Goal: Information Seeking & Learning: Learn about a topic

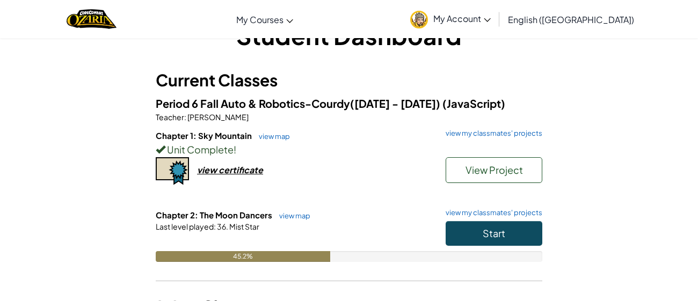
scroll to position [57, 0]
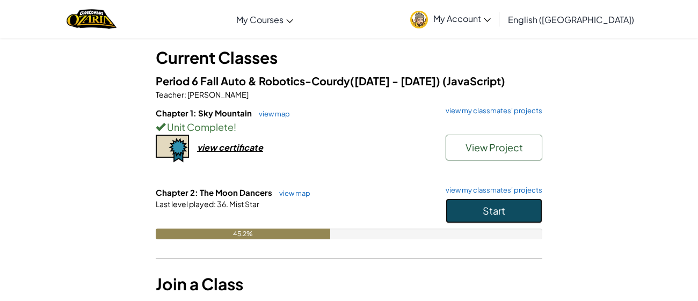
click at [466, 216] on button "Start" at bounding box center [493, 211] width 97 height 25
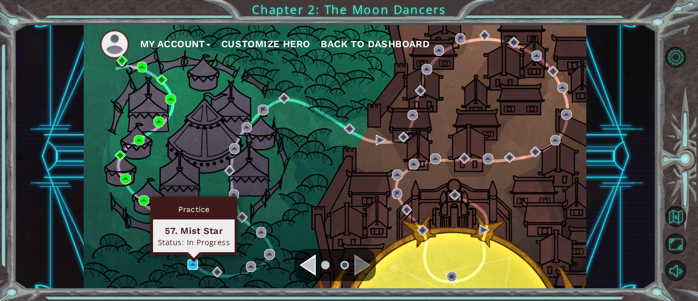
click at [192, 266] on img at bounding box center [192, 264] width 11 height 11
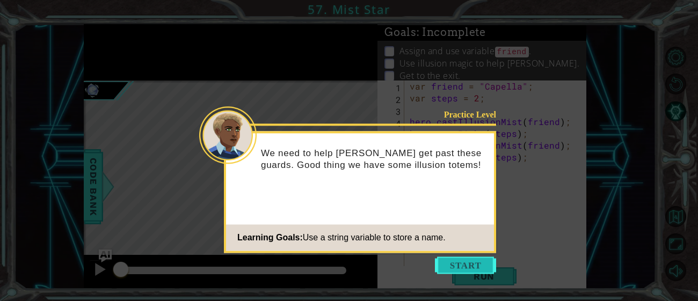
click at [470, 263] on button "Start" at bounding box center [465, 265] width 61 height 17
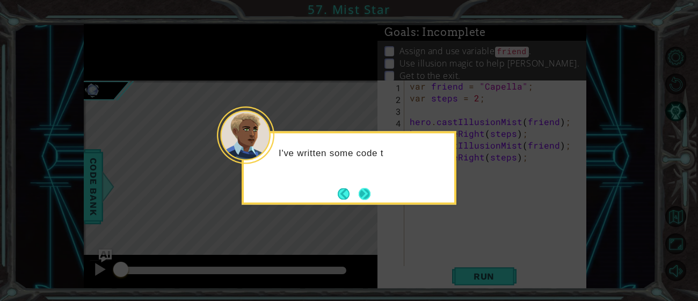
click at [368, 200] on button "Next" at bounding box center [365, 194] width 12 height 12
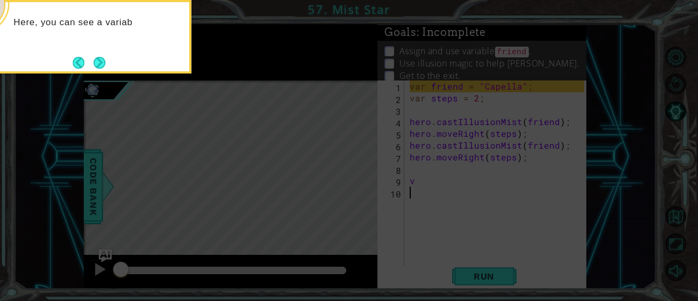
click at [131, 84] on icon at bounding box center [349, 45] width 698 height 512
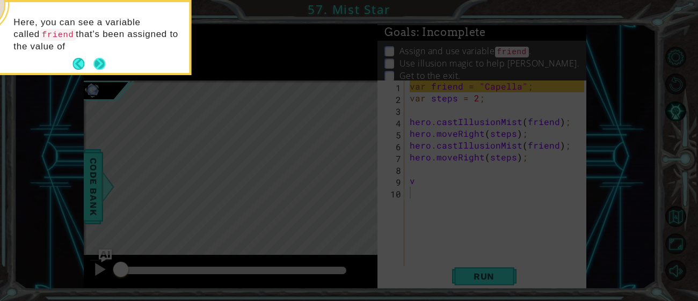
click at [101, 66] on button "Next" at bounding box center [99, 64] width 12 height 12
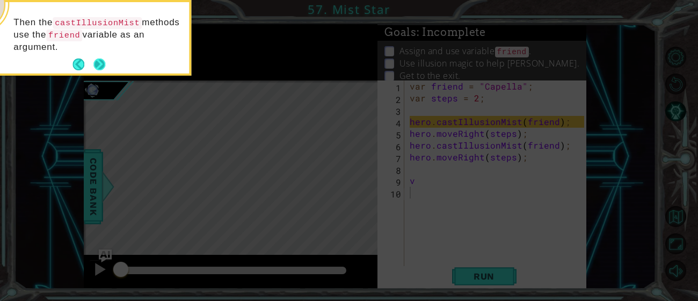
click at [98, 67] on button "Next" at bounding box center [99, 65] width 12 height 12
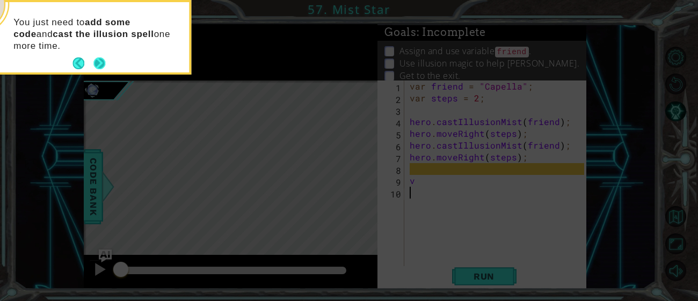
click at [99, 61] on button "Next" at bounding box center [99, 63] width 12 height 12
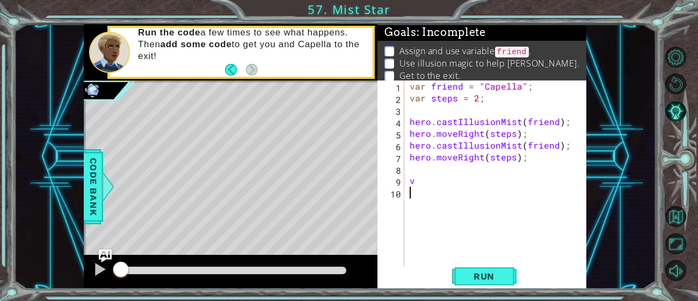
type textarea "v"
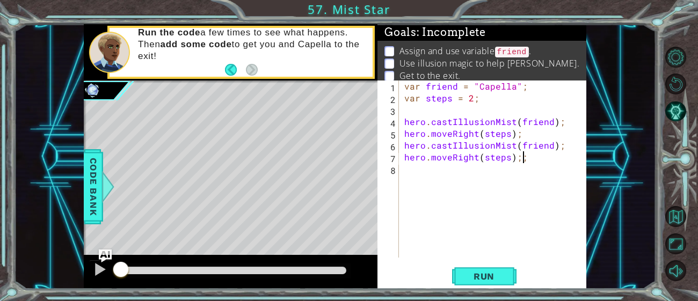
scroll to position [0, 6]
type textarea "hero.moveRight(steps);"
click at [473, 267] on button "Run" at bounding box center [484, 276] width 64 height 21
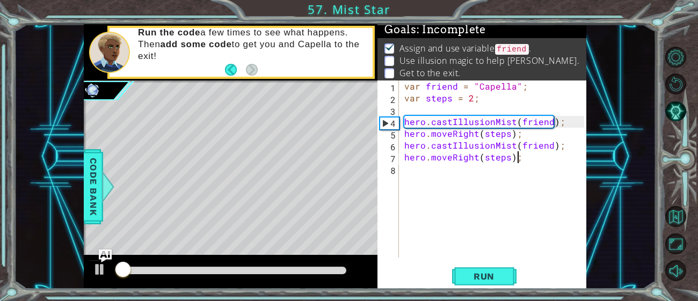
scroll to position [3, 0]
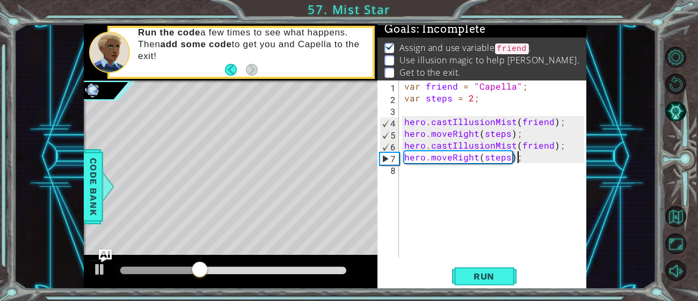
click at [429, 182] on div "var friend = "Capella" ; var steps = 2 ; hero . castIllusionMist ( friend ) ; h…" at bounding box center [495, 181] width 187 height 201
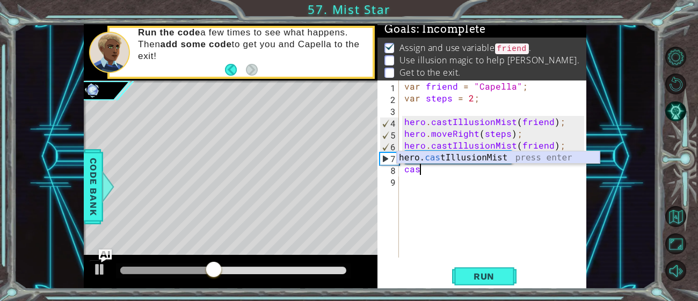
click at [500, 159] on div "hero. cas tIllusionMist press enter" at bounding box center [498, 170] width 203 height 39
type textarea "hero.castIllusionMist(friend);"
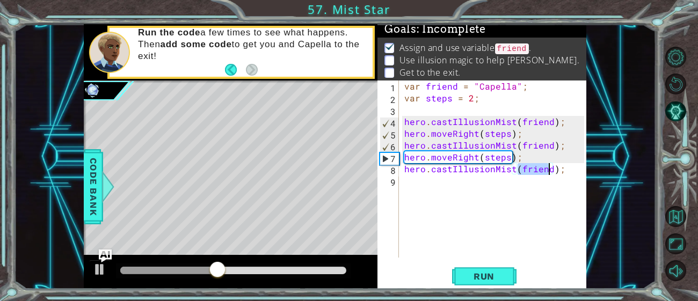
click at [487, 187] on div "var friend = "Capella" ; var steps = 2 ; hero . castIllusionMist ( friend ) ; h…" at bounding box center [495, 181] width 187 height 201
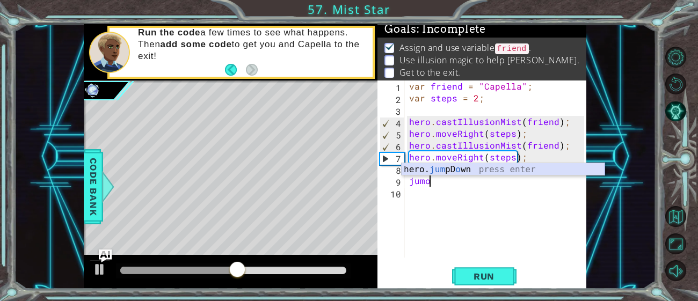
type textarea "jum"
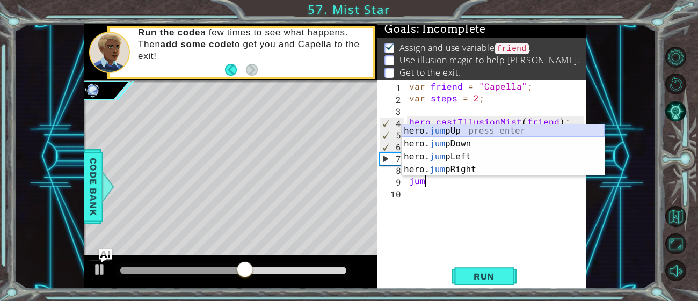
click at [488, 128] on div "hero. jum pUp press enter hero. jum pDown press enter hero. jum pLeft press ent…" at bounding box center [502, 163] width 203 height 77
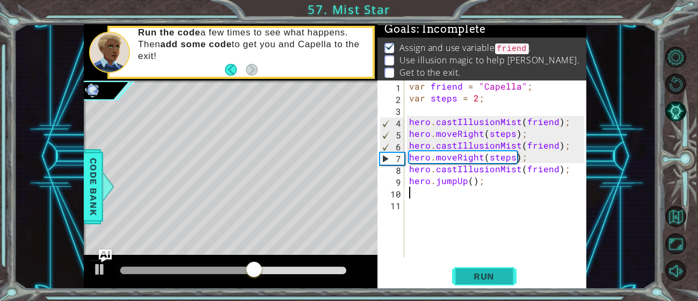
click at [483, 266] on button "Run" at bounding box center [484, 276] width 64 height 21
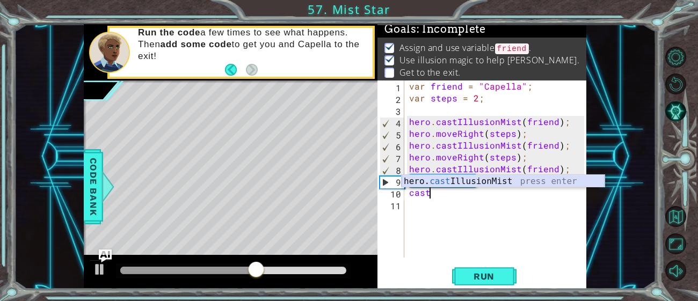
click at [483, 180] on div "hero. cast IllusionMist press enter" at bounding box center [502, 194] width 203 height 39
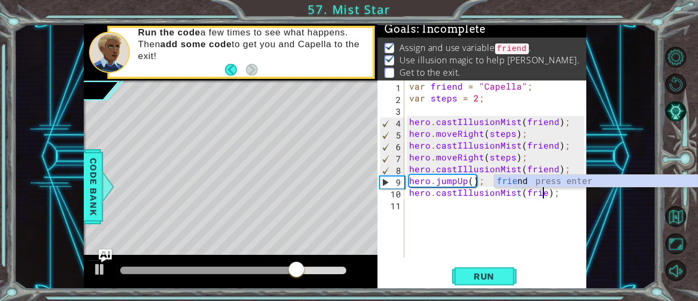
scroll to position [0, 9]
type textarea "hero.castIllusionMist(friend);"
click at [519, 208] on div "var friend = "Capella" ; var steps = 2 ; hero . castIllusionMist ( friend ) ; h…" at bounding box center [498, 181] width 182 height 201
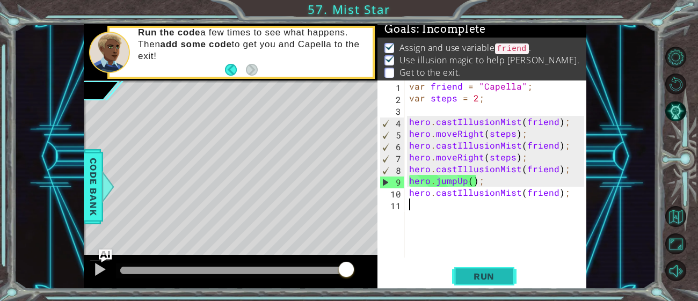
click at [493, 281] on span "Run" at bounding box center [484, 276] width 42 height 11
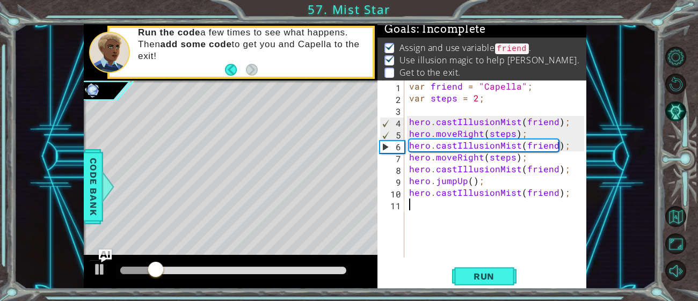
click at [428, 267] on div "Run" at bounding box center [483, 276] width 209 height 21
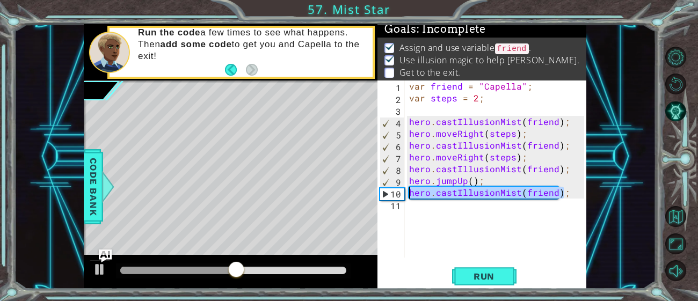
drag, startPoint x: 567, startPoint y: 199, endPoint x: 400, endPoint y: 195, distance: 167.0
click at [400, 195] on div "1 2 3 4 5 6 7 8 9 10 11 var friend = "[PERSON_NAME]" ; var steps = 2 ; hero . c…" at bounding box center [480, 169] width 207 height 177
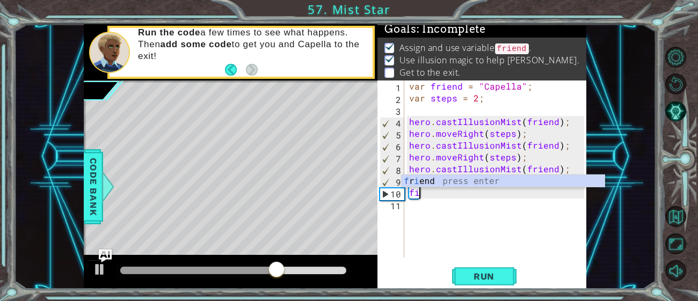
type textarea "f"
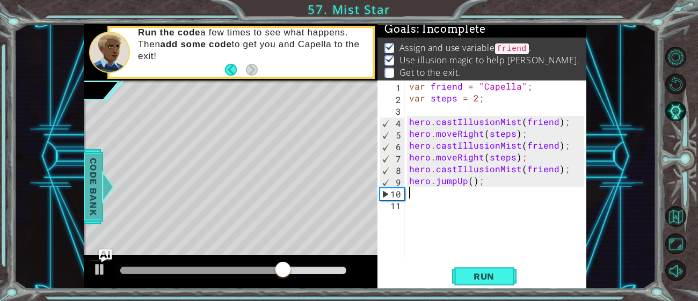
click at [101, 193] on div at bounding box center [107, 187] width 13 height 32
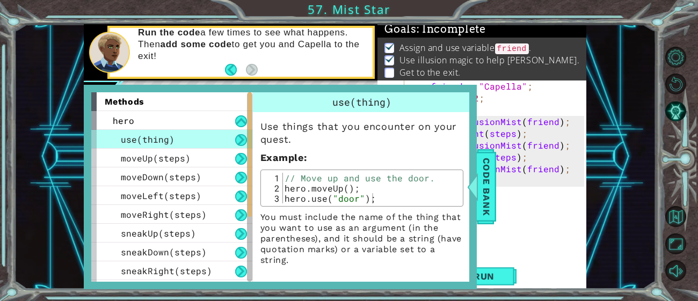
click at [247, 120] on div at bounding box center [249, 186] width 5 height 189
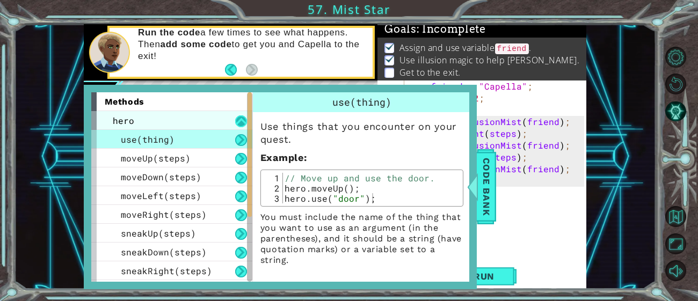
click at [241, 122] on button at bounding box center [241, 121] width 12 height 12
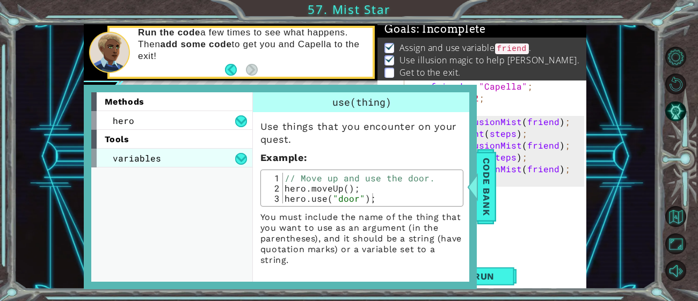
click at [212, 150] on div "variables" at bounding box center [171, 158] width 161 height 19
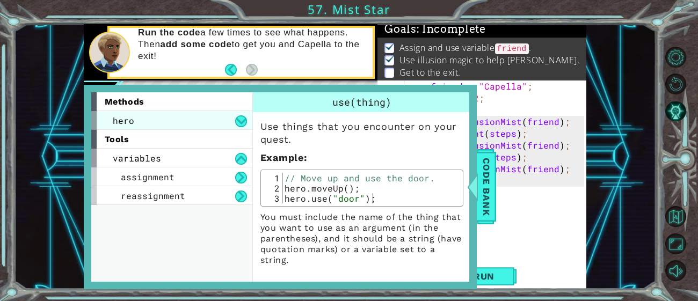
click at [229, 128] on div "hero" at bounding box center [171, 120] width 161 height 19
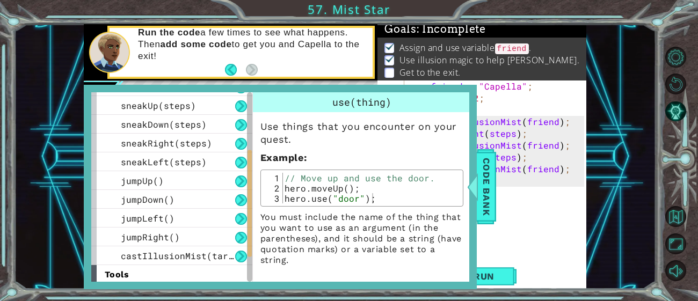
scroll to position [127, 0]
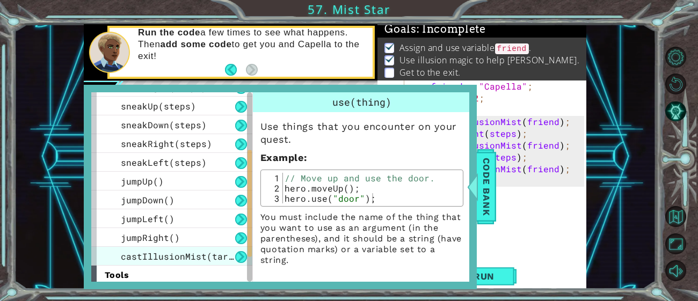
click at [220, 251] on span "castIllusionMist(target)" at bounding box center [185, 256] width 129 height 11
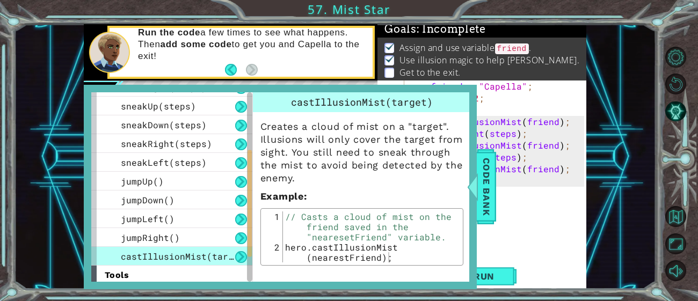
type textarea "hero.castIllusionMist(nearestFriend);"
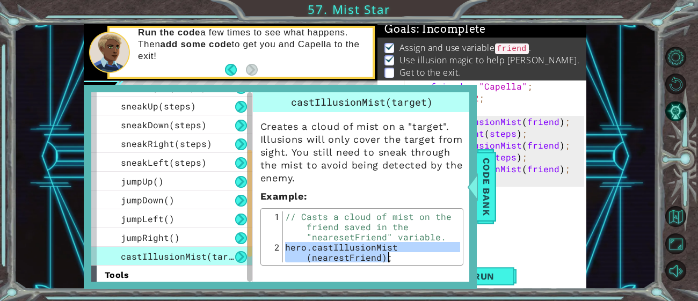
drag, startPoint x: 284, startPoint y: 247, endPoint x: 408, endPoint y: 262, distance: 125.4
click at [408, 262] on div "hero.castIllusionMist(nearestFriend); 1 2 // Casts a cloud of mist on the frien…" at bounding box center [361, 236] width 203 height 57
click at [493, 199] on span "Code Bank" at bounding box center [486, 186] width 17 height 65
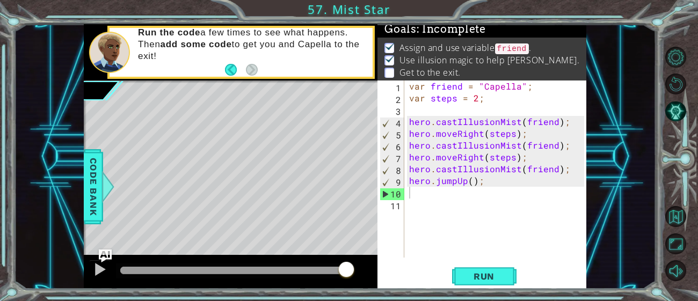
click at [469, 195] on div "var friend = "Capella" ; var steps = 2 ; hero . castIllusionMist ( friend ) ; h…" at bounding box center [498, 181] width 182 height 201
paste textarea "hero.castIllusionMist(nearestFriend);"
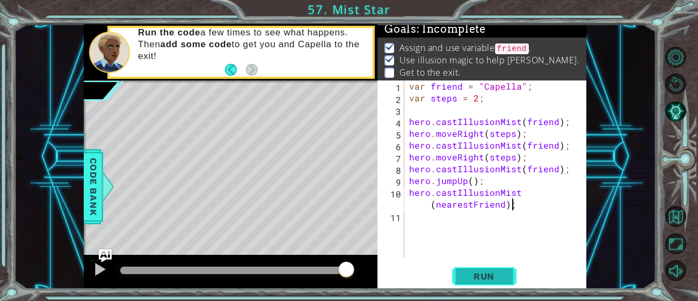
click at [481, 280] on span "Run" at bounding box center [484, 276] width 42 height 11
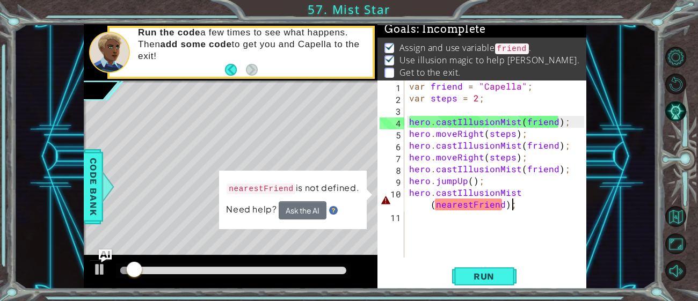
click at [309, 273] on div at bounding box center [233, 271] width 226 height 8
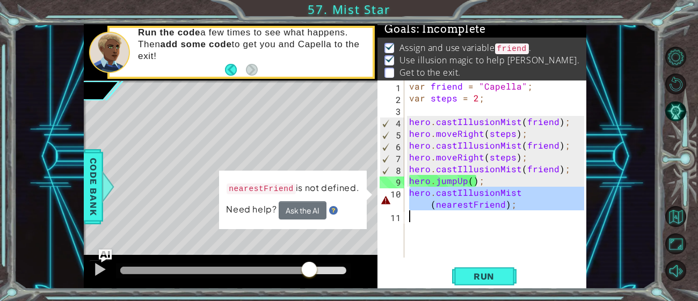
drag, startPoint x: 409, startPoint y: 194, endPoint x: 553, endPoint y: 229, distance: 147.9
click at [553, 229] on div "var friend = "Capella" ; var steps = 2 ; hero . castIllusionMist ( friend ) ; h…" at bounding box center [498, 181] width 182 height 201
type textarea "hero.castIllusionMist(nearestFriend);"
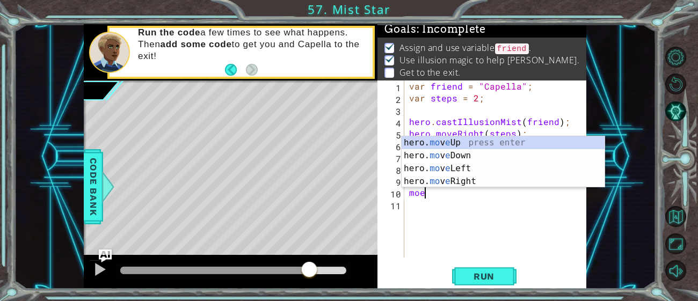
scroll to position [0, 0]
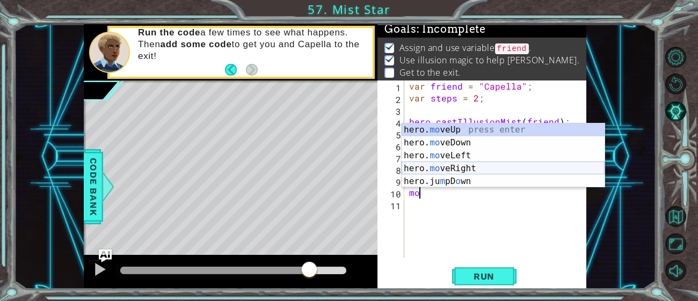
click at [454, 164] on div "hero. mo veUp press enter hero. mo veDown press enter hero. mo veLeft press ent…" at bounding box center [502, 168] width 203 height 90
type textarea "hero.moveRight(1);"
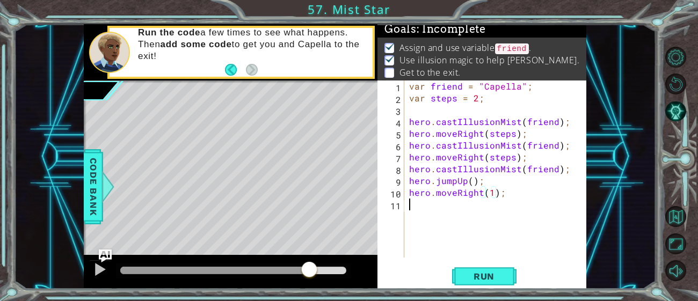
click at [477, 220] on div "var friend = "Capella" ; var steps = 2 ; hero . castIllusionMist ( friend ) ; h…" at bounding box center [498, 181] width 182 height 201
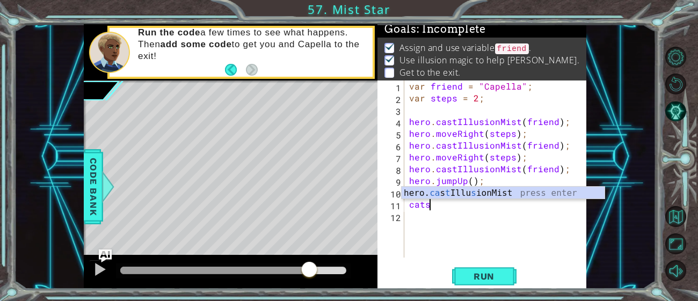
scroll to position [0, 1]
click at [543, 191] on div "hero. ca s t Illu s ionMist press enter" at bounding box center [502, 206] width 203 height 39
type textarea "hero.castIllusionMist(friend);"
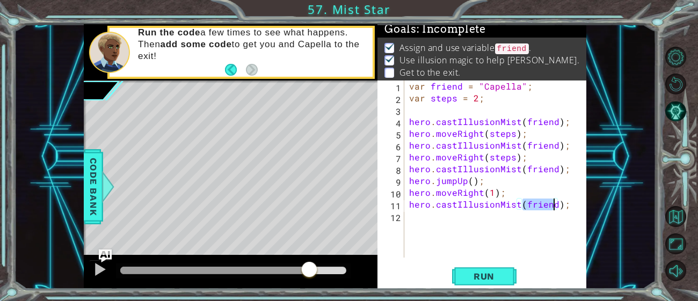
click at [521, 220] on div "var friend = "Capella" ; var steps = 2 ; hero . castIllusionMist ( friend ) ; h…" at bounding box center [498, 181] width 182 height 201
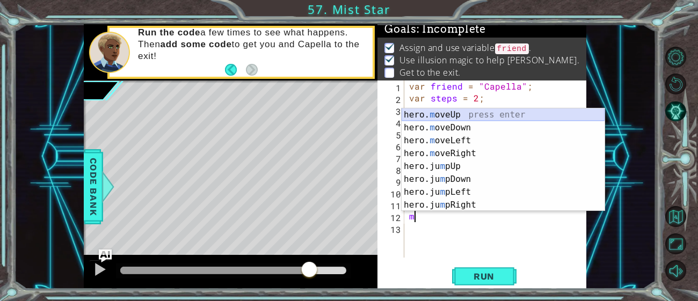
click at [568, 114] on div "hero. m oveUp press enter hero. m oveDown press enter hero. m oveLeft press ent…" at bounding box center [502, 172] width 203 height 129
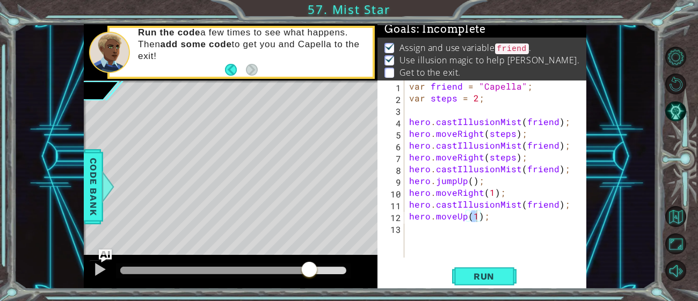
drag, startPoint x: 493, startPoint y: 281, endPoint x: 558, endPoint y: 286, distance: 65.7
click at [558, 286] on div "Run" at bounding box center [483, 276] width 209 height 21
type textarea "hero.moveUp(3);"
click at [496, 290] on div "1 ההההההההההההההההההההההההההההההההההההההההההההההההההההההההההההההההההההההההההההה…" at bounding box center [349, 150] width 698 height 301
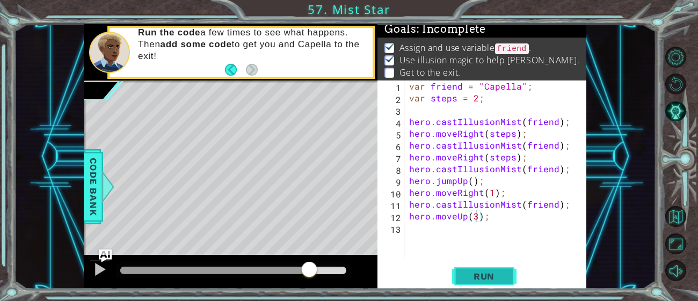
click at [497, 276] on span "Run" at bounding box center [484, 276] width 42 height 11
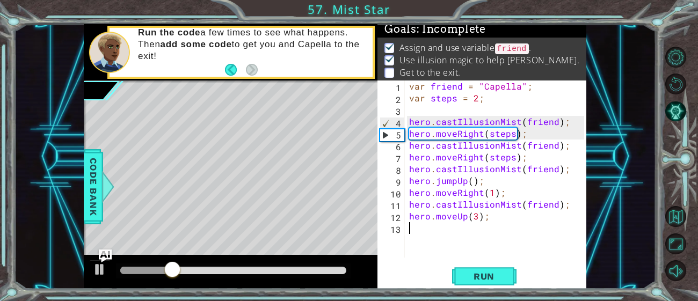
drag, startPoint x: 443, startPoint y: 241, endPoint x: 436, endPoint y: 245, distance: 7.9
click at [436, 245] on div "var friend = "Capella" ; var steps = 2 ; hero . castIllusionMist ( friend ) ; h…" at bounding box center [498, 181] width 182 height 201
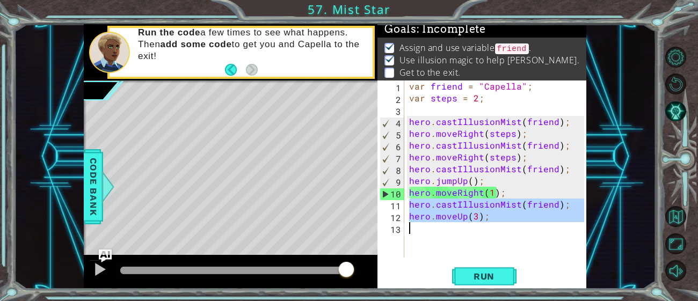
drag, startPoint x: 410, startPoint y: 206, endPoint x: 543, endPoint y: 241, distance: 138.3
click at [543, 241] on div "var friend = "Capella" ; var steps = 2 ; hero . castIllusionMist ( friend ) ; h…" at bounding box center [498, 181] width 182 height 201
type textarea "hero.moveUp(3);"
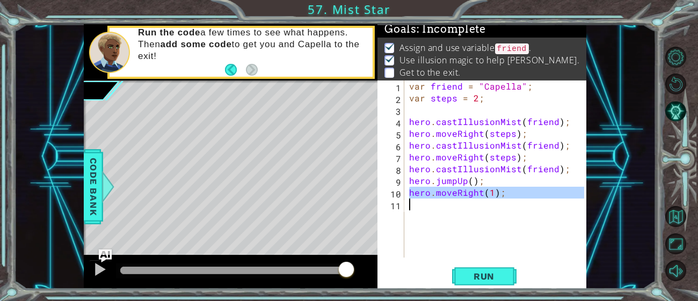
drag, startPoint x: 408, startPoint y: 192, endPoint x: 547, endPoint y: 204, distance: 140.0
click at [547, 204] on div "var friend = "Capella" ; var steps = 2 ; hero . castIllusionMist ( friend ) ; h…" at bounding box center [498, 181] width 182 height 201
type textarea "hero.moveRight(1);"
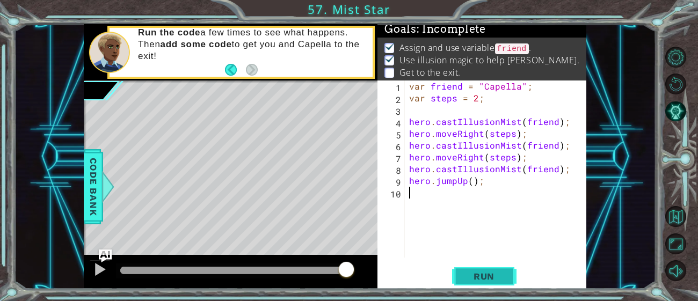
click at [497, 273] on span "Run" at bounding box center [484, 276] width 42 height 11
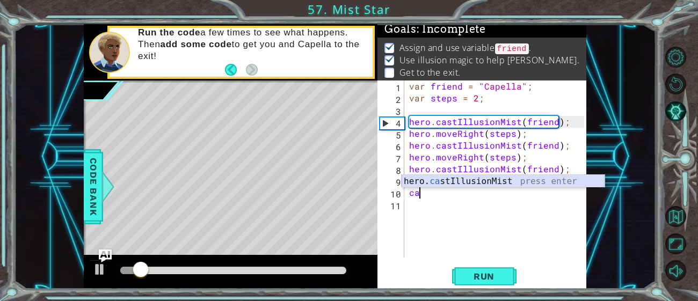
click at [491, 186] on div "hero. ca stIllusionMist press enter" at bounding box center [502, 194] width 203 height 39
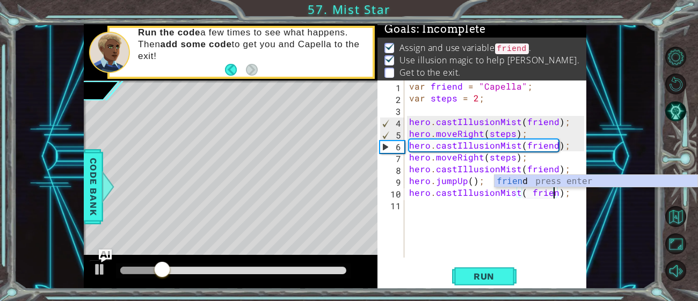
type textarea "hero.castIllusionMist( friend);"
click at [499, 215] on div "var friend = "Capella" ; var steps = 2 ; hero . castIllusionMist ( friend ) ; h…" at bounding box center [498, 181] width 182 height 201
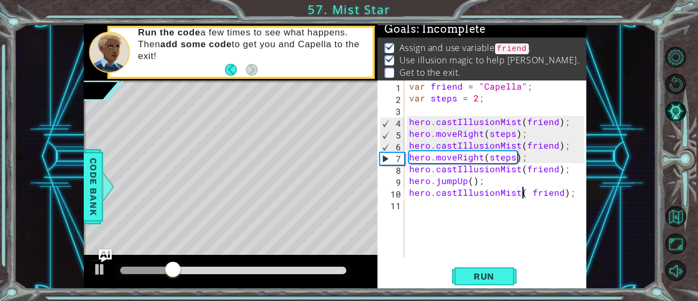
click at [523, 193] on div "var friend = "Capella" ; var steps = 2 ; hero . castIllusionMist ( friend ) ; h…" at bounding box center [498, 181] width 182 height 201
click at [525, 193] on div "var friend = "Capella" ; var steps = 2 ; hero . castIllusionMist ( friend ) ; h…" at bounding box center [498, 181] width 182 height 201
type textarea "hero.castIllusionMist(friend);"
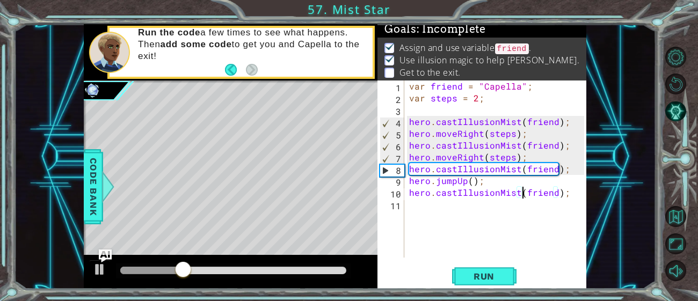
click at [505, 208] on div "var friend = "Capella" ; var steps = 2 ; hero . castIllusionMist ( friend ) ; h…" at bounding box center [498, 181] width 182 height 201
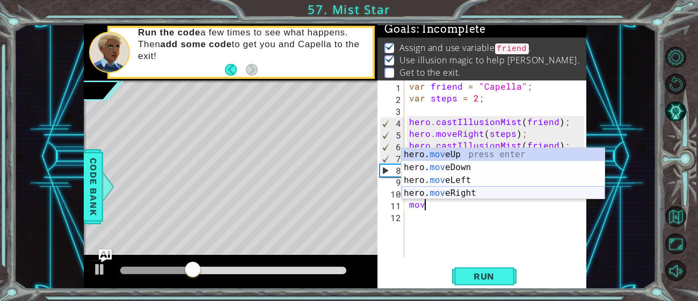
click at [512, 194] on div "hero. mov eUp press enter hero. mov eDown press enter hero. mov eLeft press ent…" at bounding box center [502, 186] width 203 height 77
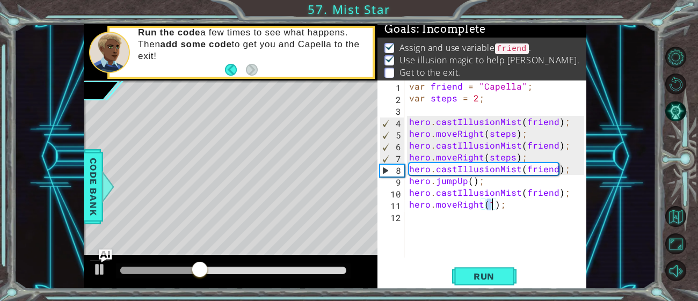
scroll to position [0, 5]
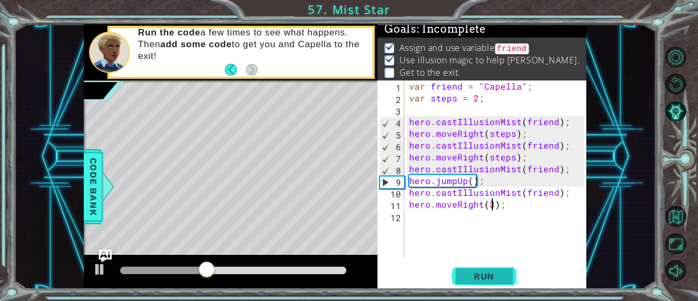
click at [490, 267] on button "Run" at bounding box center [484, 276] width 64 height 21
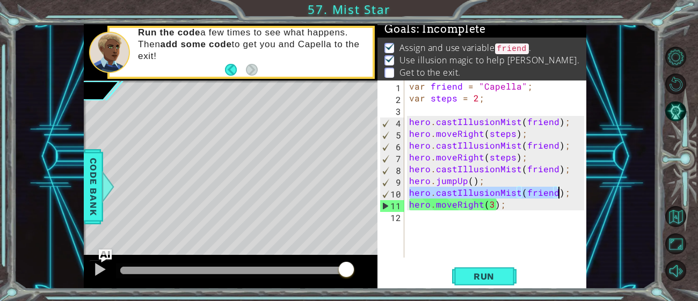
drag, startPoint x: 407, startPoint y: 193, endPoint x: 561, endPoint y: 196, distance: 153.6
click at [561, 196] on div "var friend = "Capella" ; var steps = 2 ; hero . castIllusionMist ( friend ) ; h…" at bounding box center [498, 181] width 182 height 201
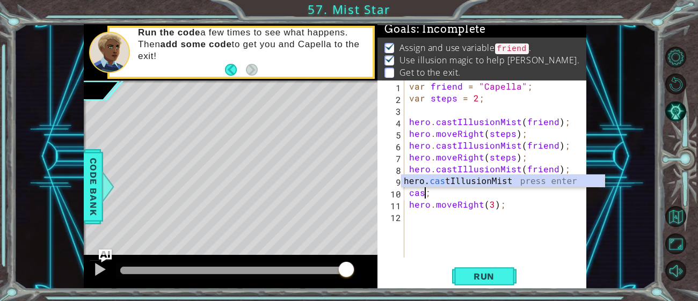
scroll to position [0, 1]
click at [579, 185] on div "hero. cast IllusionMist press enter" at bounding box center [502, 194] width 203 height 39
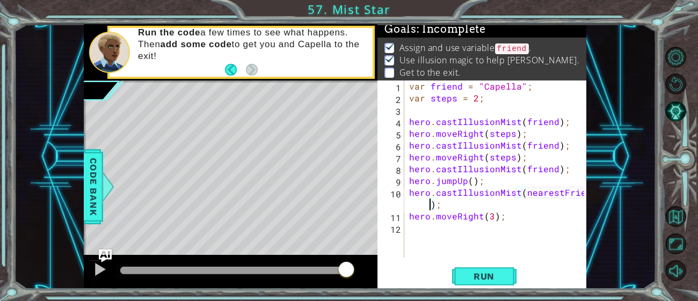
scroll to position [0, 11]
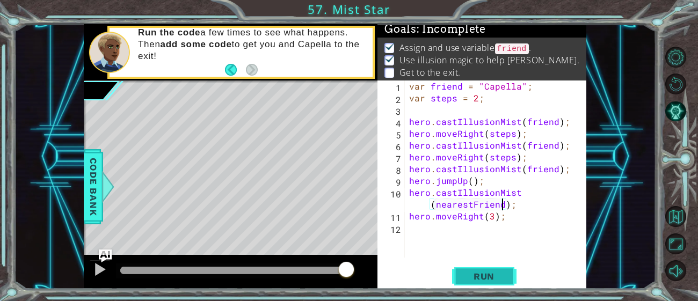
click at [506, 282] on button "Run" at bounding box center [484, 276] width 64 height 21
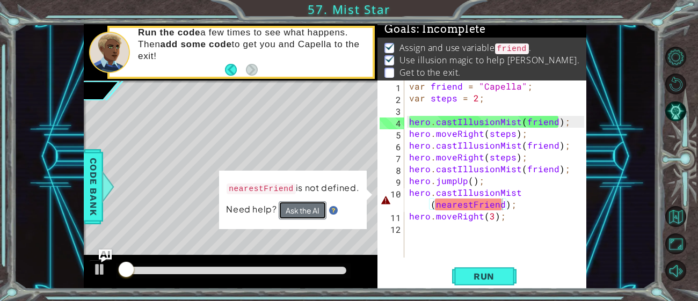
click at [301, 211] on button "Ask the AI" at bounding box center [303, 210] width 48 height 19
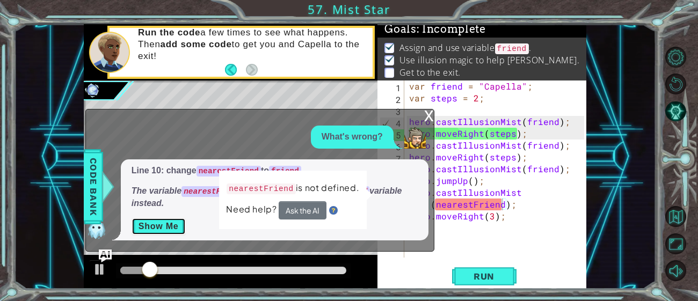
click at [180, 232] on button "Show Me" at bounding box center [158, 226] width 54 height 17
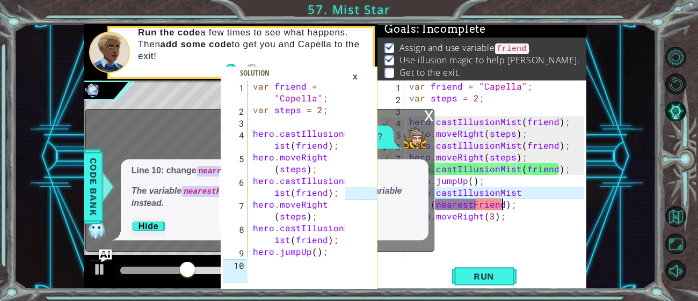
click at [356, 77] on div "×" at bounding box center [355, 77] width 17 height 18
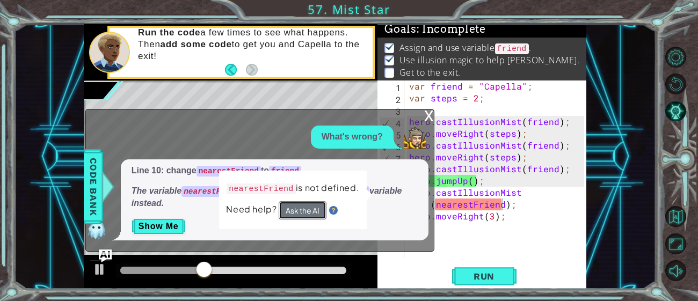
click at [311, 205] on button "Ask the AI" at bounding box center [303, 210] width 48 height 18
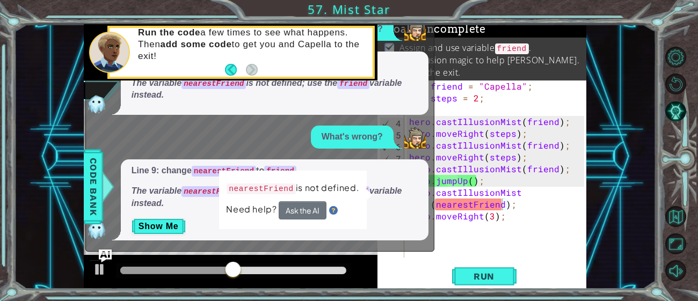
drag, startPoint x: 433, startPoint y: 123, endPoint x: 428, endPoint y: 103, distance: 21.6
click at [428, 103] on div "x What's wrong? Line 10: change nearestFriend to friend The variable nearestFri…" at bounding box center [259, 126] width 349 height 251
click at [147, 224] on button "Show Me" at bounding box center [158, 226] width 54 height 17
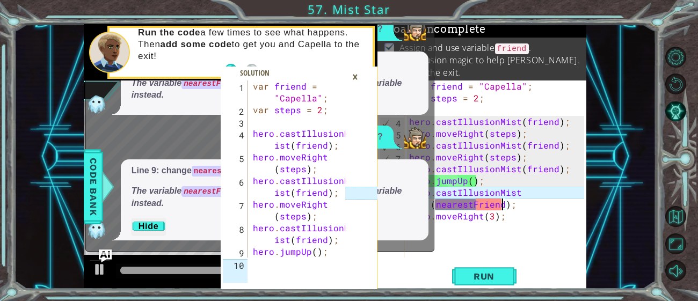
click at [356, 71] on div "×" at bounding box center [355, 77] width 17 height 18
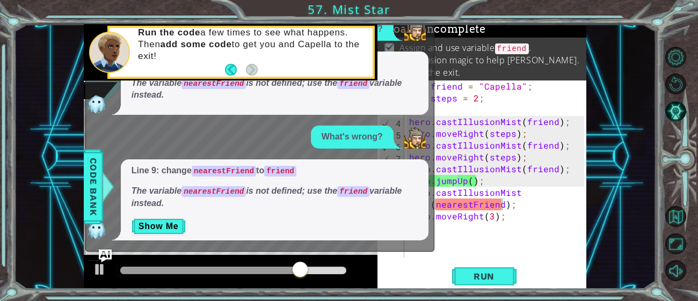
type textarea "hero.moveRight(3);"
click at [507, 221] on div "var friend = "Capella" ; var steps = 2 ; hero . castIllusionMist ( friend ) ; h…" at bounding box center [498, 181] width 182 height 201
click at [512, 211] on div "var friend = "Capella" ; var steps = 2 ; hero . castIllusionMist ( friend ) ; h…" at bounding box center [498, 181] width 182 height 201
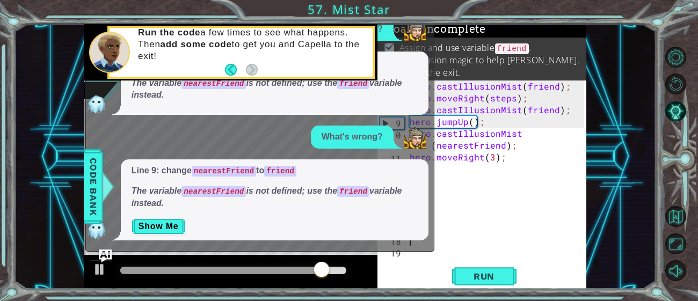
scroll to position [59, 0]
click at [483, 123] on div "hero . castIllusionMist ( friend ) ; hero . moveRight ( steps ) ; hero . castIl…" at bounding box center [498, 181] width 182 height 201
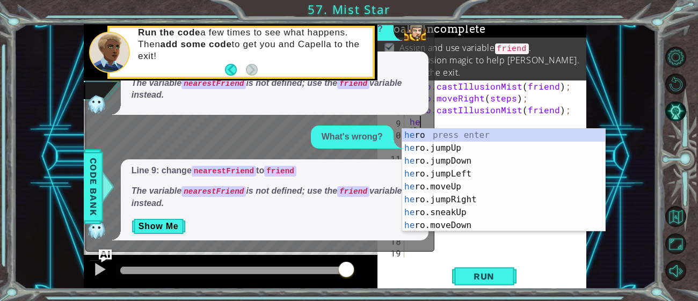
type textarea "h"
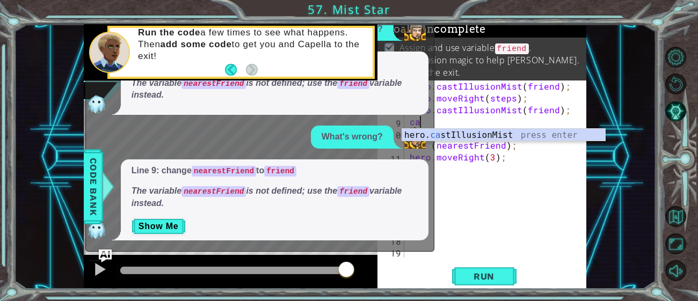
scroll to position [0, 0]
click at [491, 134] on div "hero. cas tIllusionMist press enter" at bounding box center [503, 148] width 203 height 39
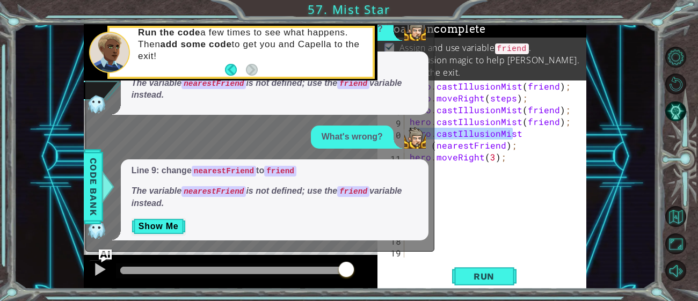
drag, startPoint x: 518, startPoint y: 134, endPoint x: 404, endPoint y: 137, distance: 114.4
click at [404, 137] on div "1 2 3 4 5 6 7 8 9 10 var friend = "[PERSON_NAME]" ; var steps = 2 ; hero . cast…" at bounding box center [335, 156] width 502 height 265
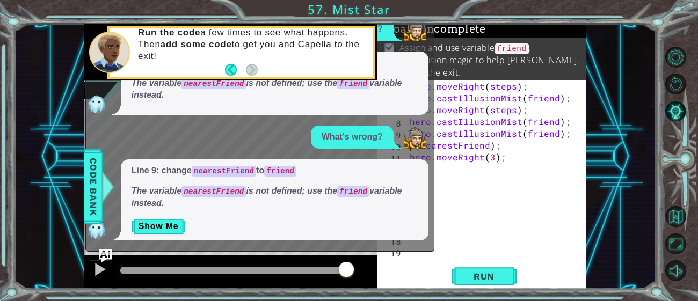
scroll to position [47, 0]
type textarea "t(nearestFriend);"
click at [480, 267] on button "Run" at bounding box center [484, 276] width 64 height 21
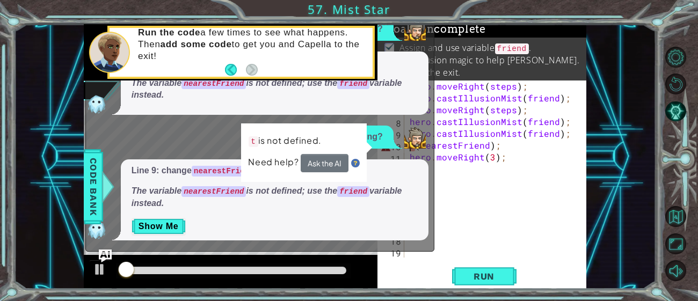
click at [451, 143] on div "hero . moveRight ( steps ) ; hero . castIllusionMist ( friend ) ; hero . moveRi…" at bounding box center [498, 181] width 182 height 201
drag, startPoint x: 496, startPoint y: 148, endPoint x: 393, endPoint y: 143, distance: 103.2
click at [393, 143] on div "1 2 3 4 5 6 7 8 9 10 var friend = "[PERSON_NAME]" ; var steps = 2 ; hero . cast…" at bounding box center [335, 156] width 502 height 265
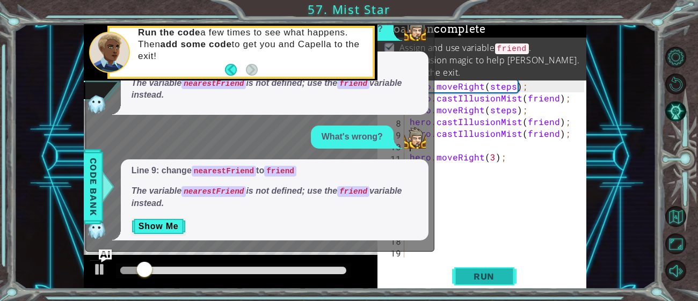
click at [500, 280] on span "Run" at bounding box center [484, 276] width 42 height 11
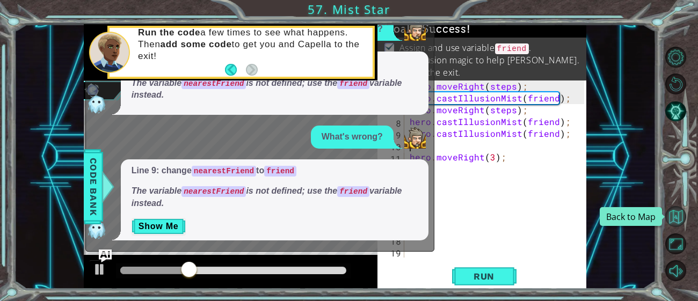
click at [681, 219] on button "Back to Map" at bounding box center [675, 216] width 21 height 21
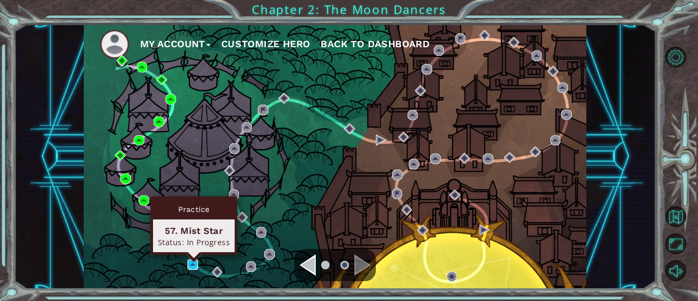
click at [195, 265] on img at bounding box center [192, 264] width 11 height 11
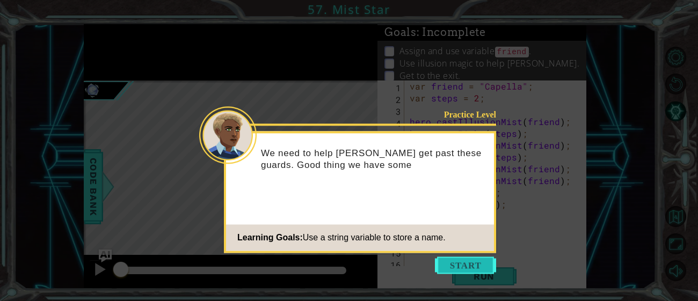
click at [480, 270] on button "Start" at bounding box center [465, 265] width 61 height 17
click at [480, 270] on icon at bounding box center [349, 150] width 698 height 301
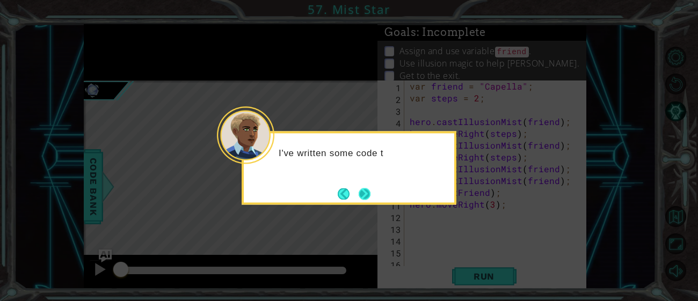
click at [361, 188] on button "Next" at bounding box center [365, 194] width 12 height 12
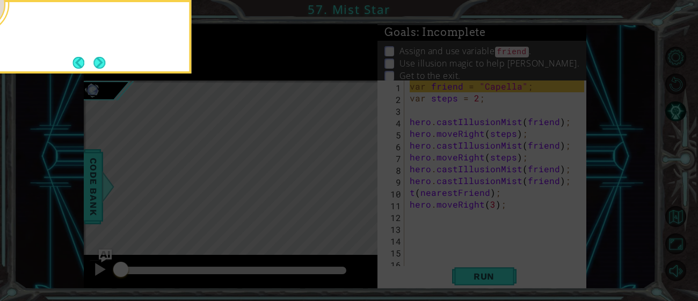
click at [361, 185] on icon at bounding box center [349, 45] width 698 height 512
click at [101, 69] on button "Next" at bounding box center [99, 63] width 12 height 12
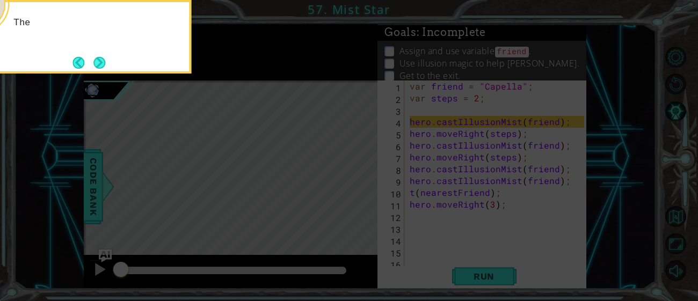
click at [101, 69] on button "Next" at bounding box center [99, 63] width 12 height 12
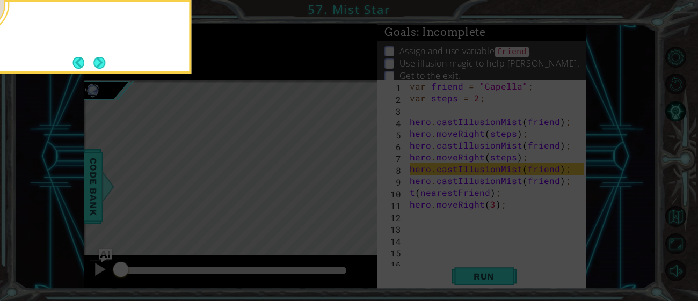
click at [101, 70] on footer at bounding box center [88, 63] width 33 height 16
click at [101, 69] on button "Next" at bounding box center [99, 63] width 12 height 12
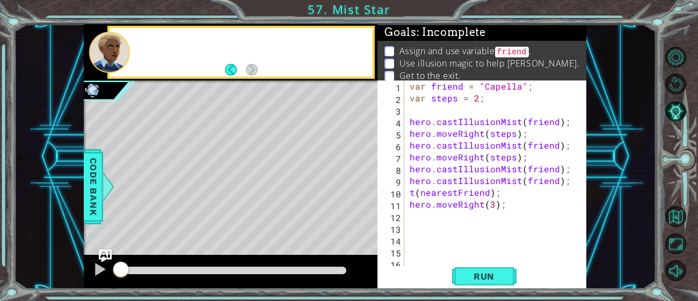
click at [101, 70] on div at bounding box center [109, 52] width 41 height 41
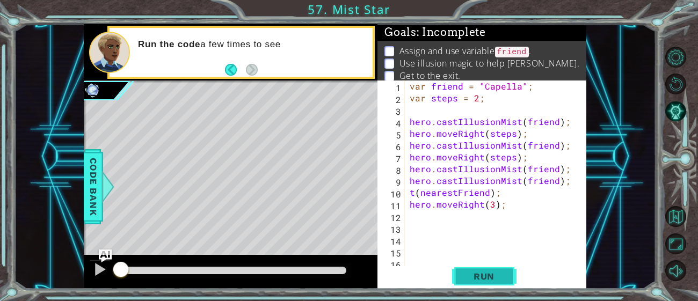
click at [506, 276] on button "Run" at bounding box center [484, 276] width 64 height 21
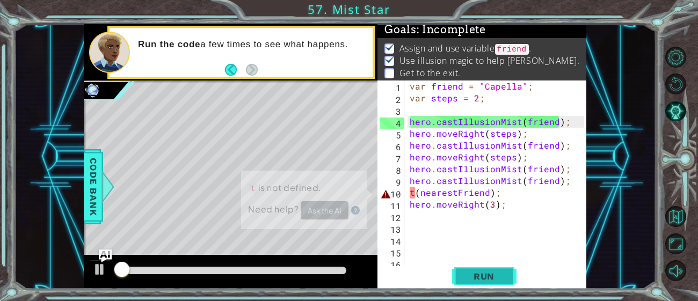
scroll to position [3, 0]
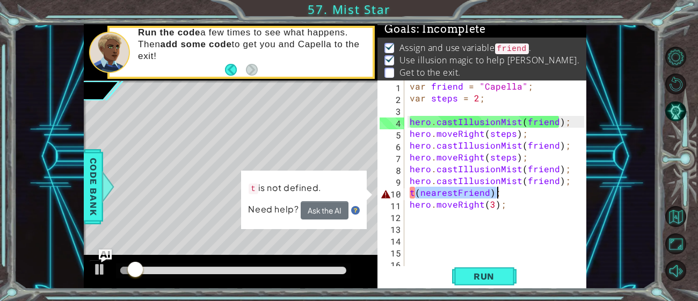
drag, startPoint x: 412, startPoint y: 192, endPoint x: 526, endPoint y: 193, distance: 113.8
click at [526, 193] on div "var friend = "Capella" ; var steps = 2 ; hero . castIllusionMist ( friend ) ; h…" at bounding box center [498, 187] width 182 height 213
type textarea "t"
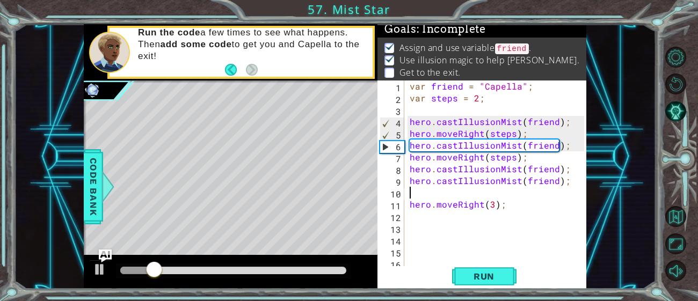
click at [297, 279] on div at bounding box center [231, 272] width 294 height 34
click at [307, 267] on div at bounding box center [233, 271] width 226 height 8
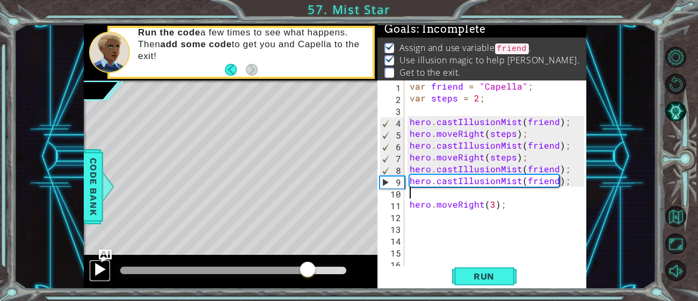
click at [93, 268] on div at bounding box center [100, 269] width 14 height 14
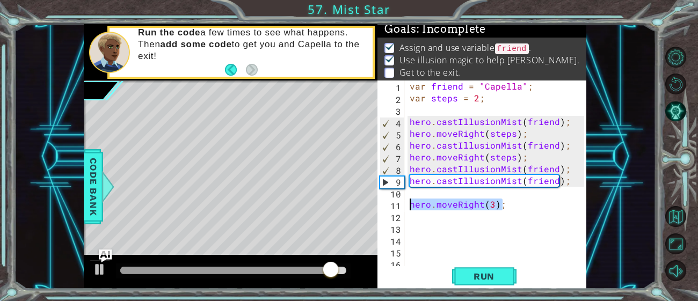
click at [364, 203] on div "1 ההההההההההההההההההההההההההההההההההההההההההההההההההההההההההההההההההההההההההההה…" at bounding box center [335, 156] width 502 height 265
type textarea "hero.moveRight(3);"
click at [684, 90] on button "Restart Level" at bounding box center [675, 84] width 21 height 21
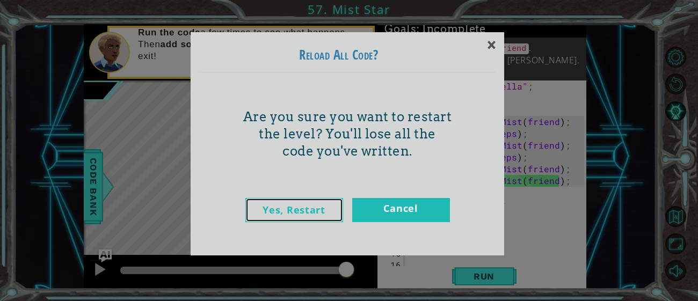
click at [319, 212] on link "Yes, Restart" at bounding box center [294, 210] width 98 height 24
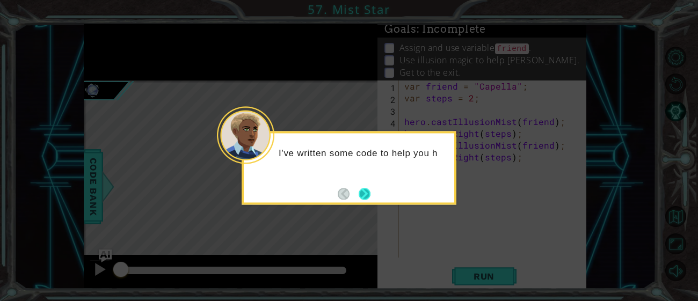
click at [369, 200] on button "Next" at bounding box center [365, 194] width 12 height 12
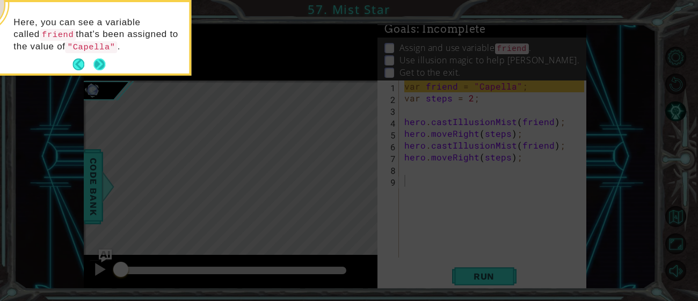
click at [99, 68] on button "Next" at bounding box center [99, 65] width 12 height 12
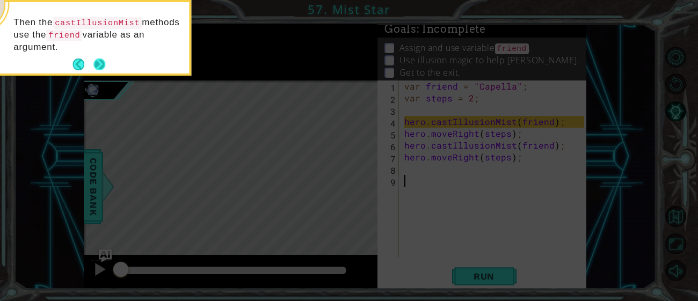
click at [99, 70] on button "Next" at bounding box center [99, 65] width 12 height 12
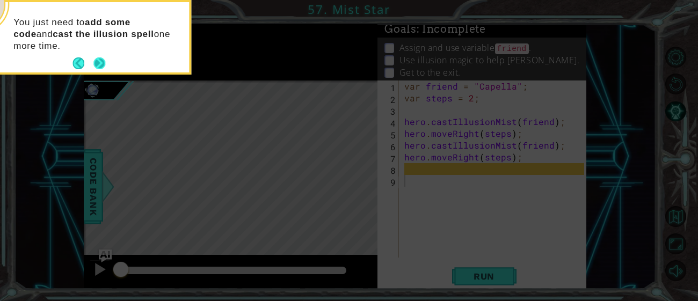
click at [100, 69] on button "Next" at bounding box center [99, 63] width 12 height 12
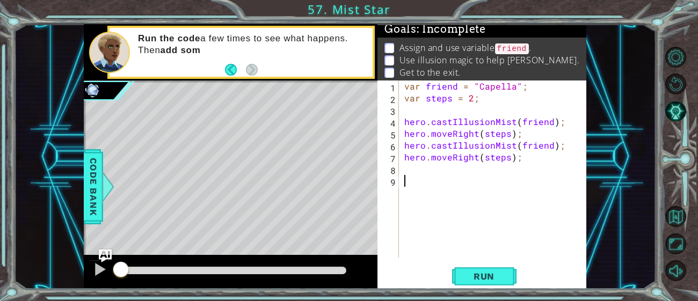
click at [428, 169] on div "var friend = "Capella" ; var steps = 2 ; hero . castIllusionMist ( friend ) ; h…" at bounding box center [495, 181] width 187 height 201
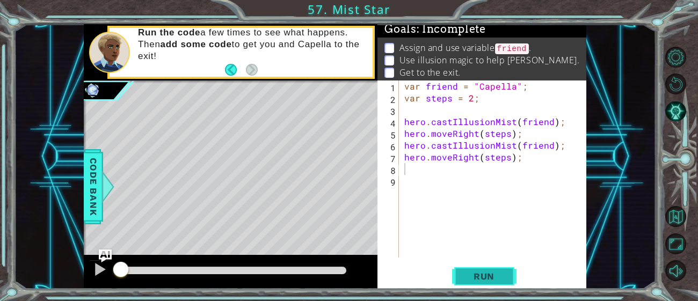
click at [515, 283] on button "Run" at bounding box center [484, 276] width 64 height 21
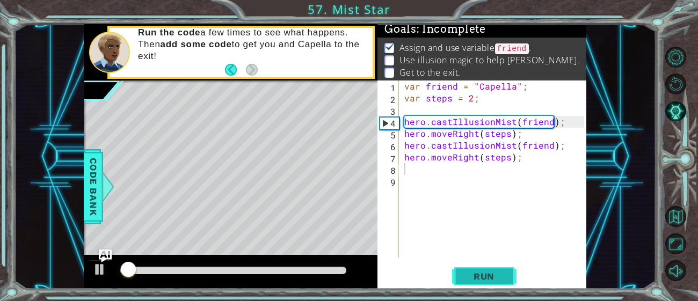
click at [470, 272] on span "Run" at bounding box center [484, 276] width 42 height 11
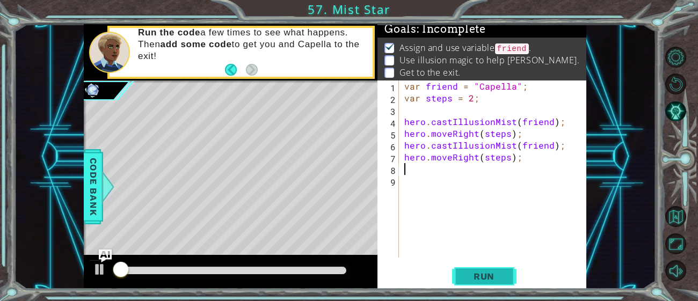
click at [470, 272] on span "Run" at bounding box center [484, 276] width 42 height 11
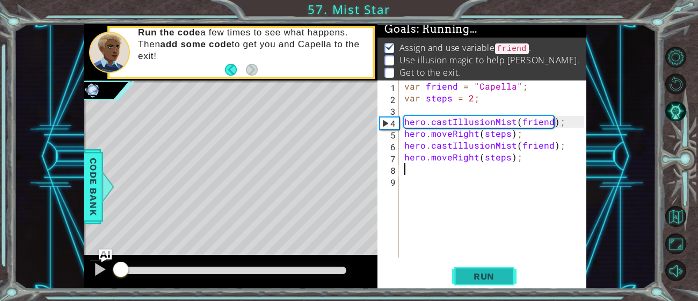
click at [470, 272] on span "Run" at bounding box center [484, 276] width 42 height 11
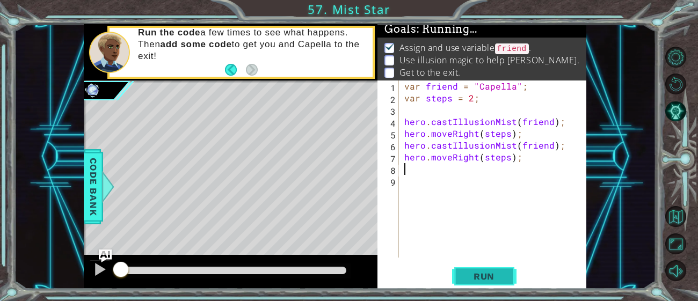
click at [470, 272] on span "Run" at bounding box center [484, 276] width 42 height 11
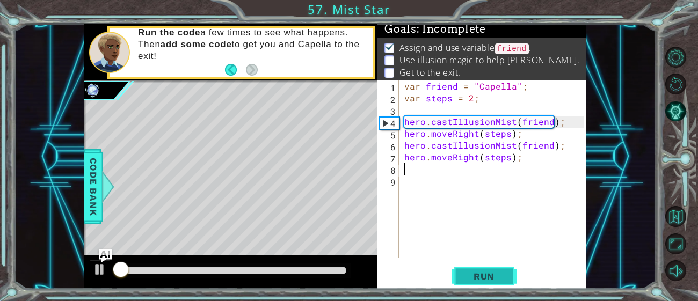
click at [470, 272] on span "Run" at bounding box center [484, 276] width 42 height 11
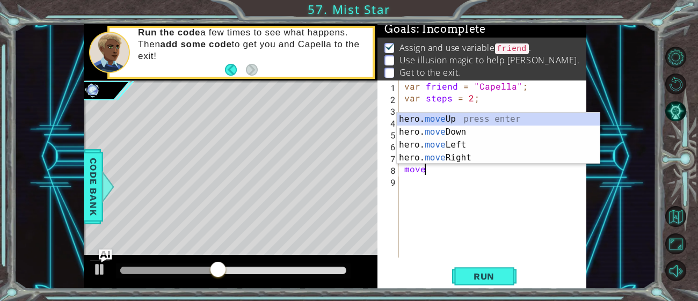
scroll to position [0, 1]
click at [454, 158] on div "hero. move Up press enter hero. move Down press enter hero. move Left press ent…" at bounding box center [498, 151] width 203 height 77
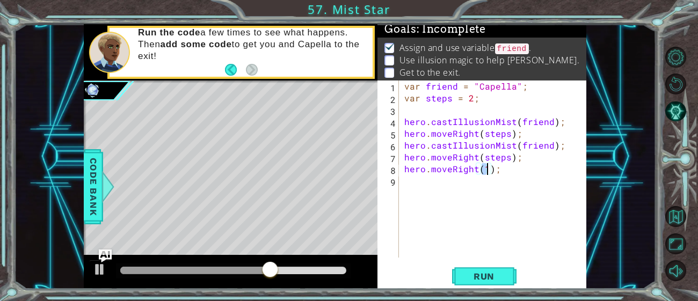
type textarea "hero.moveRight(2);"
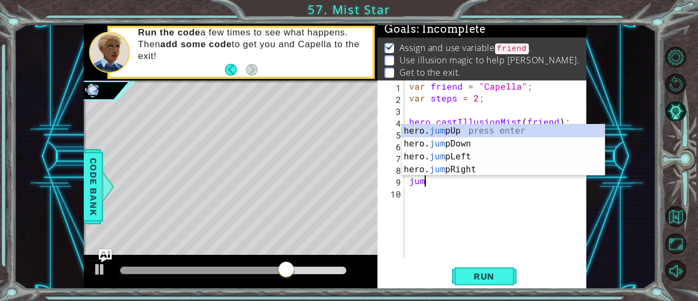
scroll to position [0, 0]
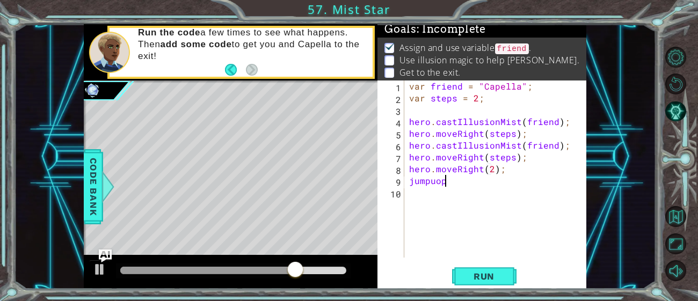
type textarea "jumpu"
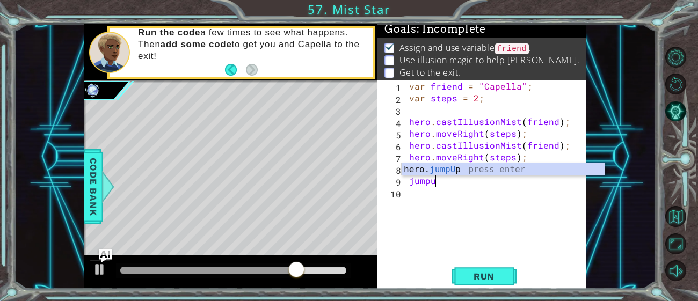
scroll to position [0, 1]
click at [479, 171] on div "hero. jumpU p press enter" at bounding box center [502, 182] width 203 height 39
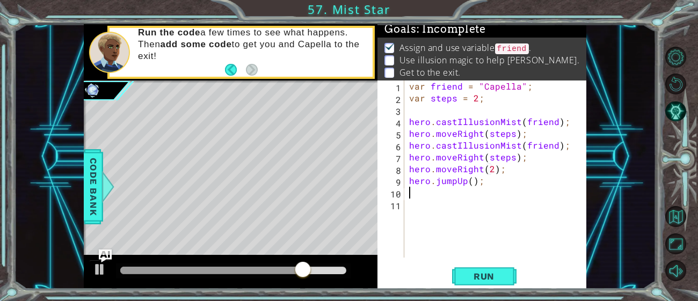
scroll to position [0, 0]
click at [472, 182] on div "var friend = "Capella" ; var steps = 2 ; hero . castIllusionMist ( friend ) ; h…" at bounding box center [498, 181] width 182 height 201
type textarea "hero.jumpUp();"
click at [488, 275] on span "Run" at bounding box center [484, 276] width 42 height 11
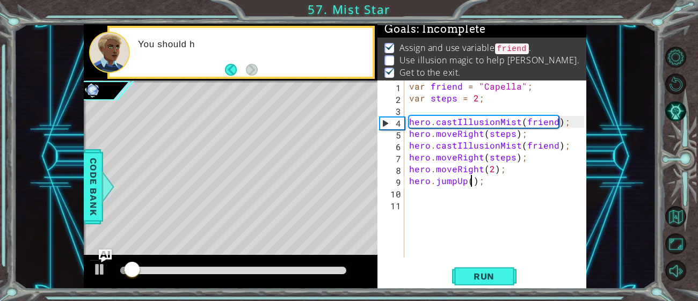
click at [474, 195] on div "var friend = "Capella" ; var steps = 2 ; hero . castIllusionMist ( friend ) ; h…" at bounding box center [498, 181] width 182 height 201
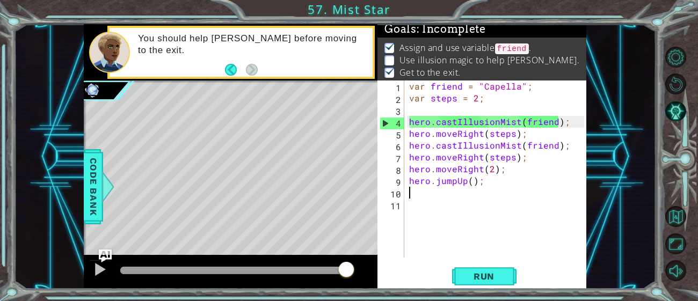
click at [526, 163] on div "var friend = "Capella" ; var steps = 2 ; hero . castIllusionMist ( friend ) ; h…" at bounding box center [498, 181] width 182 height 201
type textarea "hero.moveRight(steps);"
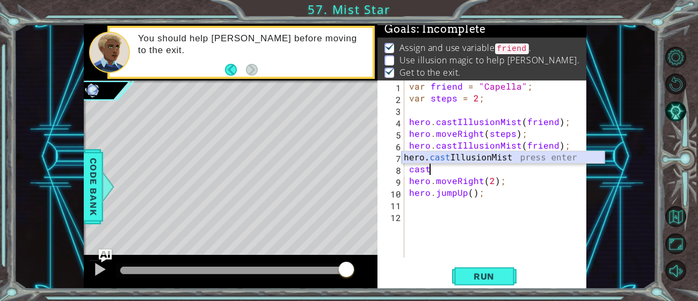
click at [537, 160] on div "hero. cast IllusionMist press enter" at bounding box center [502, 170] width 203 height 39
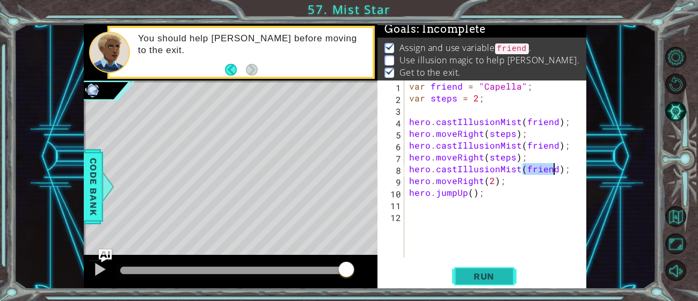
type textarea "hero.castIllusionMist(friend);"
click at [500, 280] on span "Run" at bounding box center [484, 276] width 42 height 11
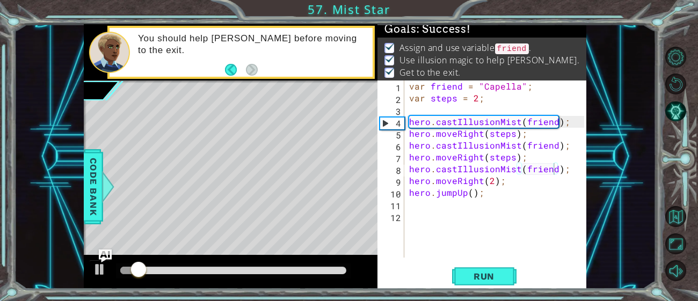
click at [325, 277] on div at bounding box center [233, 271] width 235 height 15
click at [318, 274] on div at bounding box center [233, 271] width 235 height 15
click at [318, 265] on div at bounding box center [233, 271] width 235 height 15
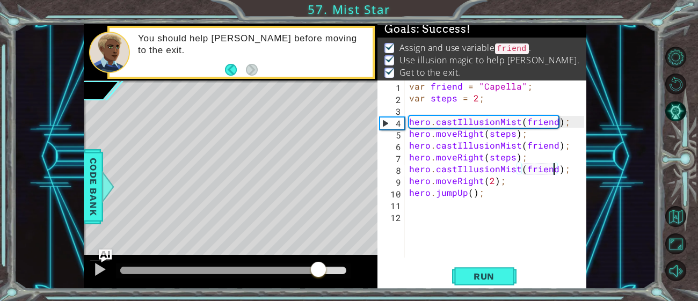
click at [318, 267] on div at bounding box center [233, 271] width 226 height 8
click at [89, 269] on button at bounding box center [99, 271] width 21 height 22
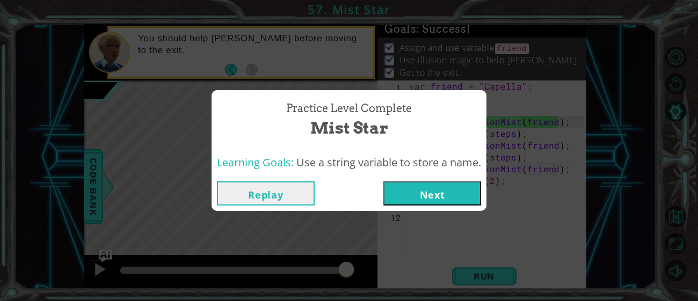
click at [420, 185] on button "Next" at bounding box center [432, 193] width 98 height 24
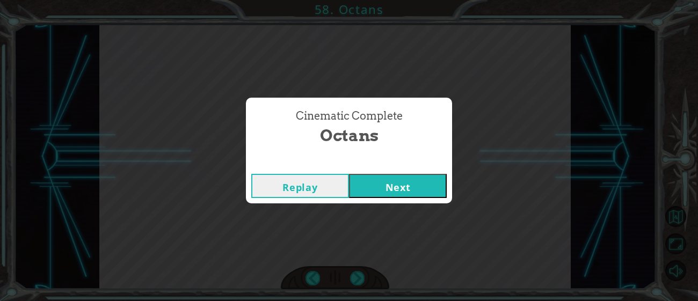
click at [408, 195] on button "Next" at bounding box center [398, 186] width 98 height 24
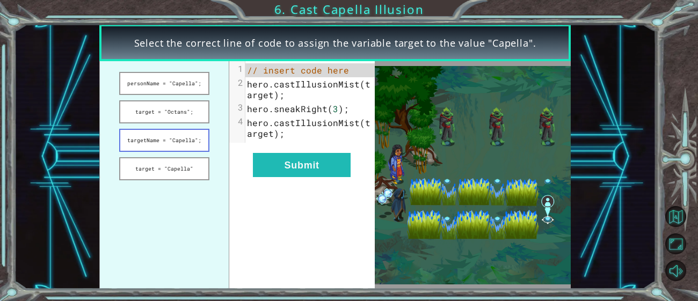
click at [203, 146] on button "targetName = "Capella";" at bounding box center [164, 140] width 90 height 23
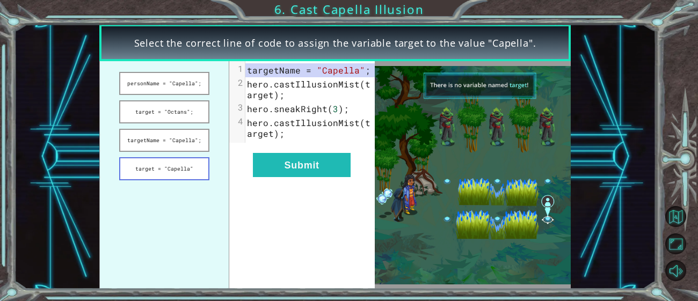
click at [194, 170] on button "target = "Capella"" at bounding box center [164, 168] width 90 height 23
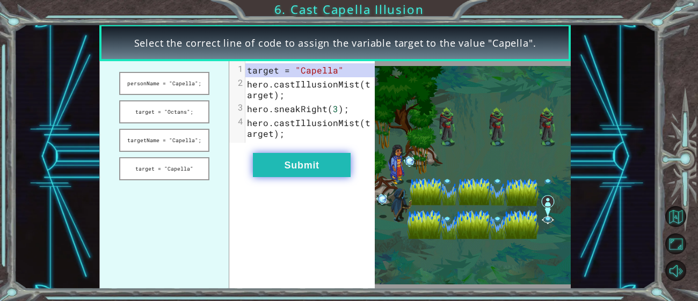
click at [336, 164] on button "Submit" at bounding box center [302, 165] width 98 height 24
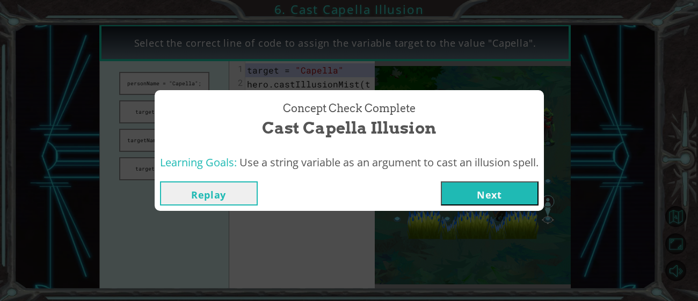
click at [462, 190] on button "Next" at bounding box center [490, 193] width 98 height 24
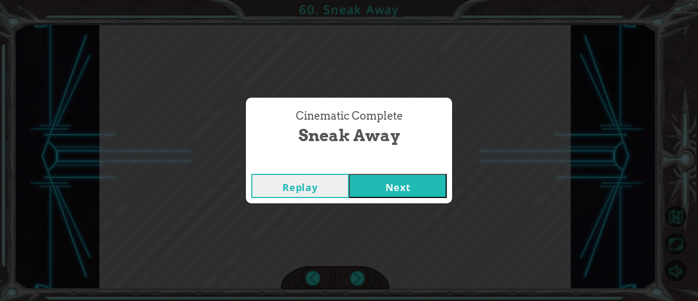
click at [429, 193] on button "Next" at bounding box center [398, 186] width 98 height 24
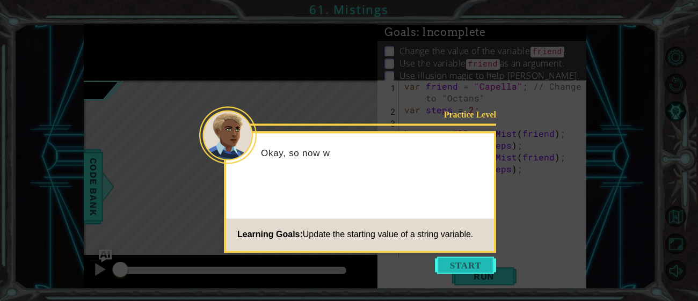
click at [484, 265] on button "Start" at bounding box center [465, 265] width 61 height 17
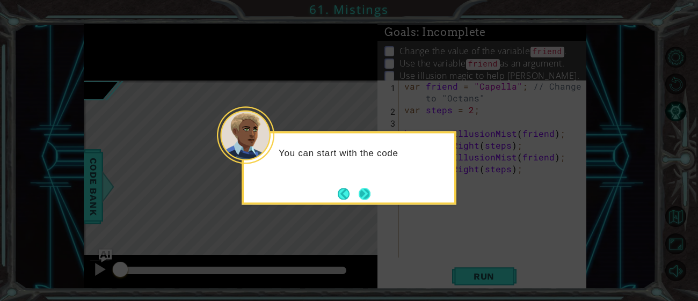
click at [362, 200] on button "Next" at bounding box center [365, 194] width 12 height 12
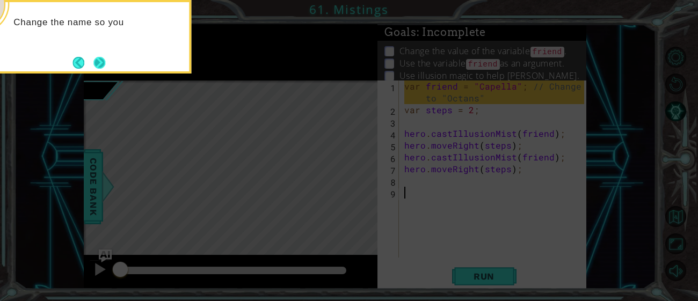
click at [97, 69] on button "Next" at bounding box center [99, 63] width 12 height 12
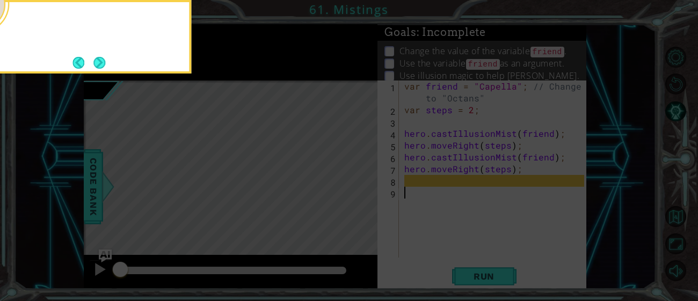
click at [97, 69] on button "Next" at bounding box center [99, 63] width 12 height 12
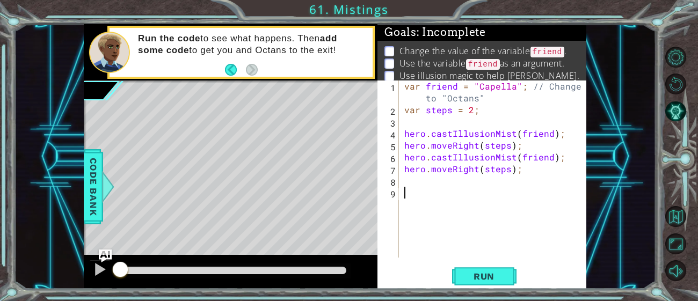
scroll to position [3, 0]
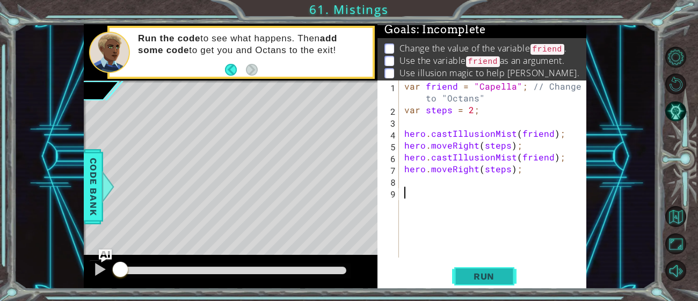
click at [502, 282] on button "Run" at bounding box center [484, 276] width 64 height 21
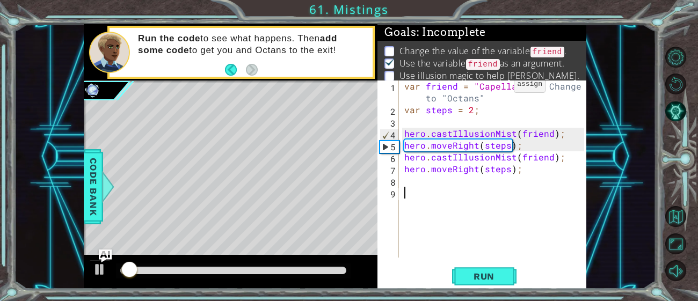
scroll to position [19, 0]
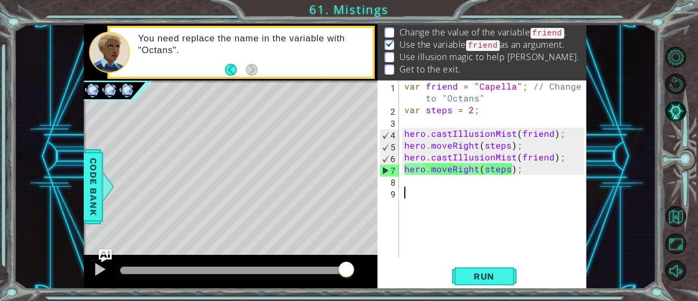
click at [507, 151] on div "var friend = "Capella" ; // Change to "Octans" var steps = 2 ; hero . castIllus…" at bounding box center [495, 187] width 187 height 213
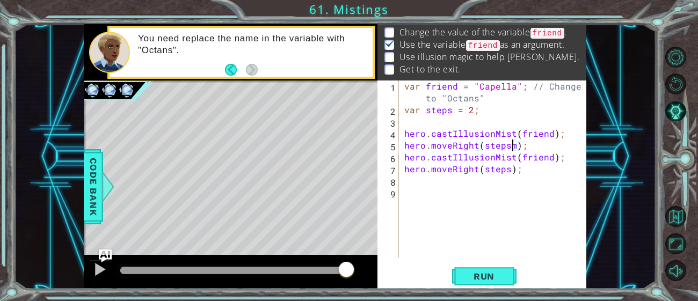
scroll to position [0, 6]
type textarea "hero.moveRight(steps);"
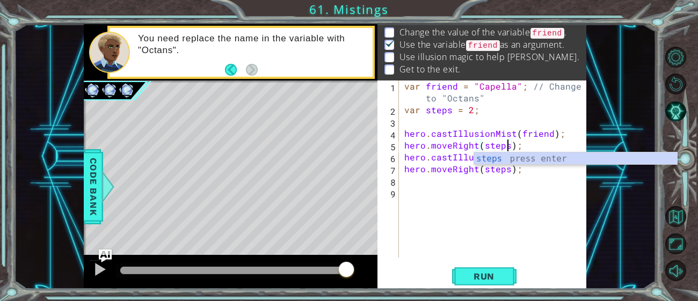
click at [409, 192] on div "var friend = "Capella" ; // Change to "Octans" var steps = 2 ; hero . castIllus…" at bounding box center [495, 187] width 187 height 213
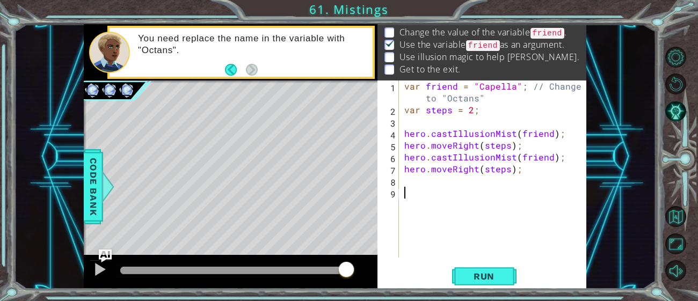
scroll to position [0, 0]
click at [410, 191] on div "var friend = "Capella" ; // Change to "Octans" var steps = 2 ; hero . castIllus…" at bounding box center [495, 187] width 187 height 213
click at [412, 189] on div "var friend = "Capella" ; // Change to "Octans" var steps = 2 ; hero . castIllus…" at bounding box center [495, 187] width 187 height 213
click at [478, 132] on div "var friend = "Capella" ; // Change to "Octans" var steps = 2 ; hero . castIllus…" at bounding box center [495, 187] width 187 height 213
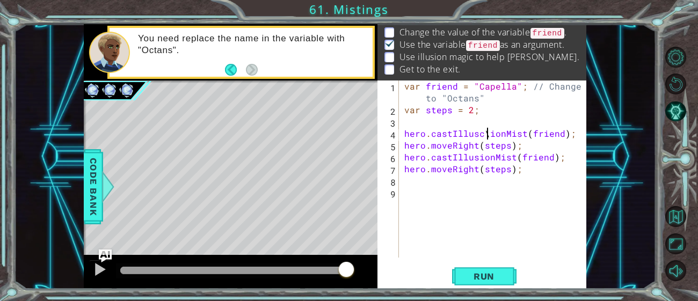
type textarea "hero.castIllusionMist(friend);"
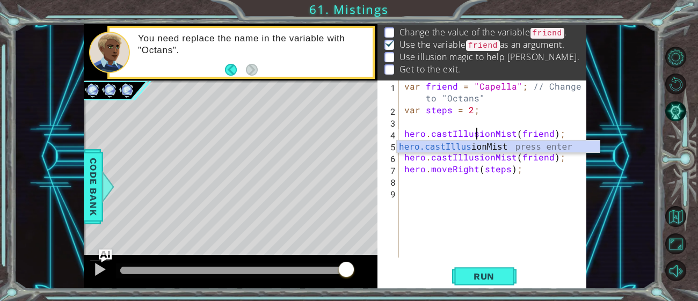
click at [449, 196] on div "var friend = "Capella" ; // Change to "Octans" var steps = 2 ; hero . castIllus…" at bounding box center [495, 187] width 187 height 213
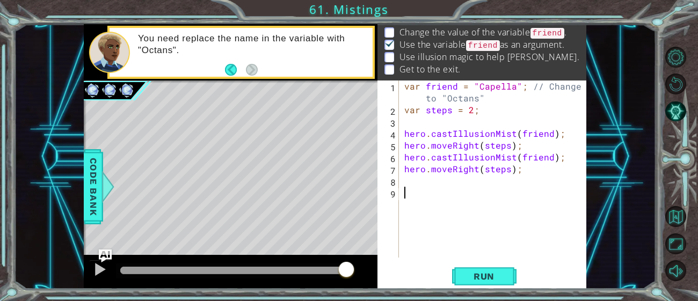
scroll to position [0, 0]
click at [447, 188] on div "var friend = "Capella" ; // Change to "Octans" var steps = 2 ; hero . castIllus…" at bounding box center [495, 187] width 187 height 213
click at [436, 180] on div "var friend = "Capella" ; // Change to "Octans" var steps = 2 ; hero . castIllus…" at bounding box center [495, 187] width 187 height 213
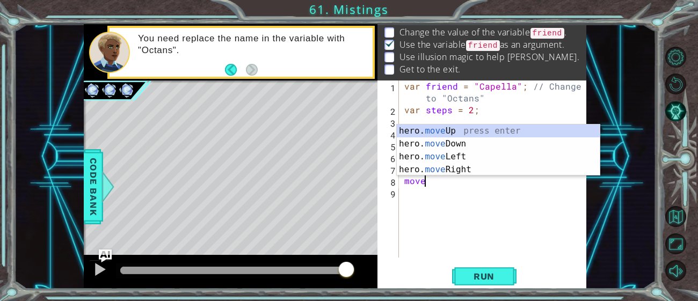
scroll to position [0, 1]
click at [438, 154] on div "hero. move Up press enter hero. move Down press enter hero. move Left press ent…" at bounding box center [498, 163] width 203 height 77
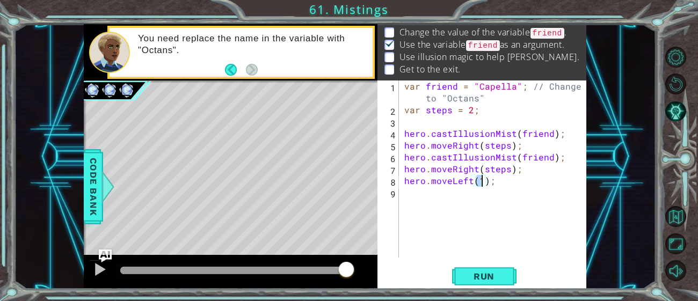
type textarea "hero.moveLeft(4);"
click at [455, 188] on div "var friend = "Capella" ; // Change to "Octans" var steps = 2 ; hero . castIllus…" at bounding box center [495, 187] width 187 height 213
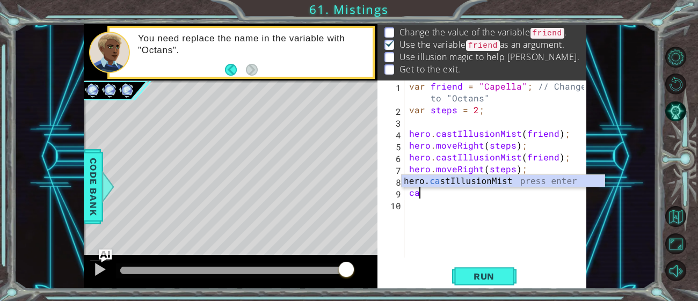
scroll to position [0, 0]
click at [507, 179] on div "hero. cas tIllusionMist press enter" at bounding box center [502, 194] width 203 height 39
type textarea "hero.castIllusionMist(friend);"
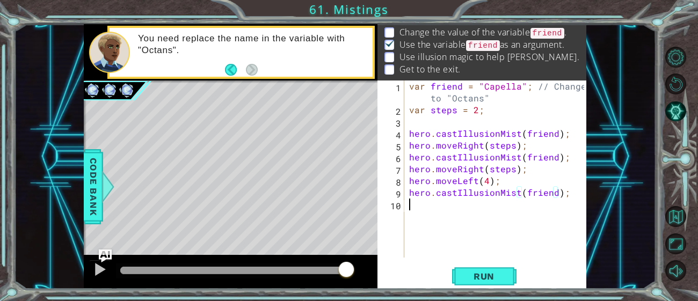
click at [503, 210] on div "var friend = "Capella" ; // Change to "Octans" var steps = 2 ; hero . castIllus…" at bounding box center [498, 187] width 182 height 213
click at [494, 267] on button "Run" at bounding box center [484, 276] width 64 height 21
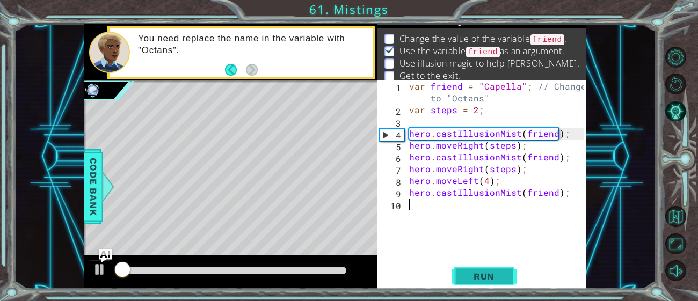
scroll to position [10, 0]
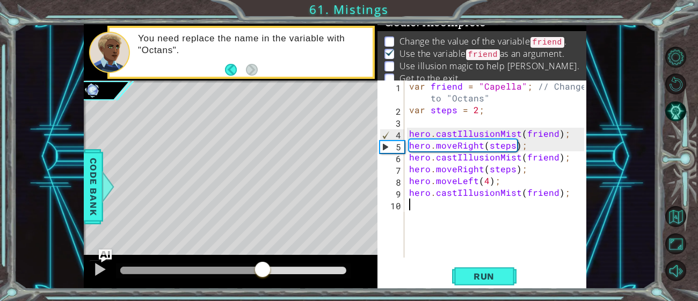
click at [262, 271] on div at bounding box center [233, 271] width 226 height 8
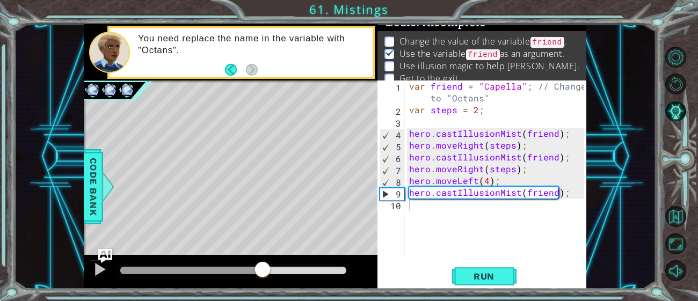
click at [105, 255] on img "Ask AI" at bounding box center [105, 256] width 14 height 14
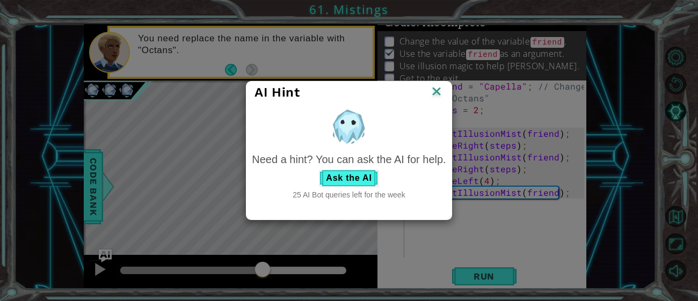
click at [438, 99] on img at bounding box center [436, 92] width 14 height 16
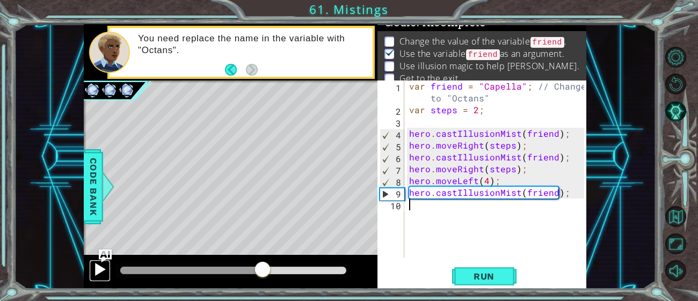
click at [98, 269] on div at bounding box center [100, 269] width 14 height 14
click at [507, 181] on div "var friend = "Capella" ; // Change to "Octans" var steps = 2 ; hero . castIllus…" at bounding box center [498, 187] width 182 height 213
click at [251, 253] on div "methods hero use(thing) moveUp(steps) moveDown(steps) moveLeft(steps) moveRight…" at bounding box center [335, 156] width 502 height 265
click at [493, 269] on button "Run" at bounding box center [484, 276] width 64 height 21
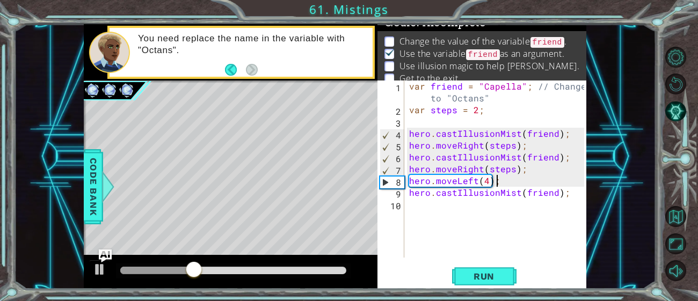
click at [527, 193] on div "var friend = "Capella" ; // Change to "Octans" var steps = 2 ; hero . castIllus…" at bounding box center [498, 187] width 182 height 213
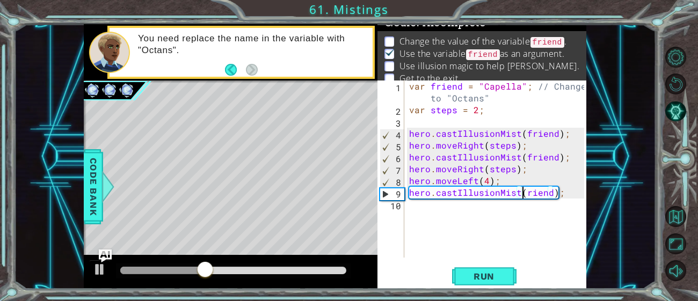
scroll to position [0, 8]
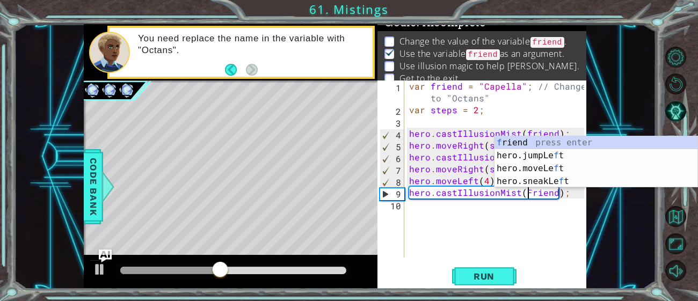
click at [520, 195] on div "var friend = "Capella" ; // Change to "Octans" var steps = 2 ; hero . castIllus…" at bounding box center [498, 187] width 182 height 213
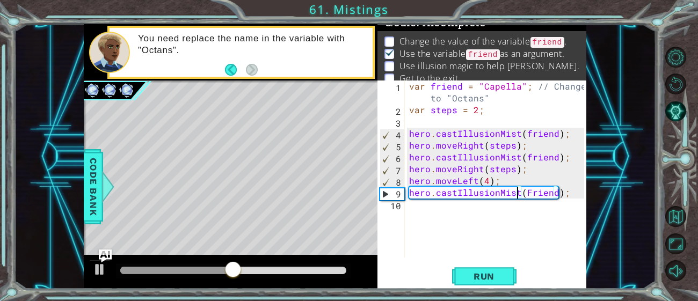
click at [522, 195] on div "var friend = "Capella" ; // Change to "Octans" var steps = 2 ; hero . castIllus…" at bounding box center [498, 187] width 182 height 213
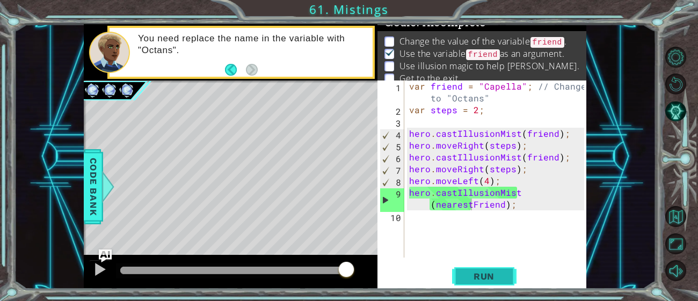
click at [512, 279] on button "Run" at bounding box center [484, 276] width 64 height 21
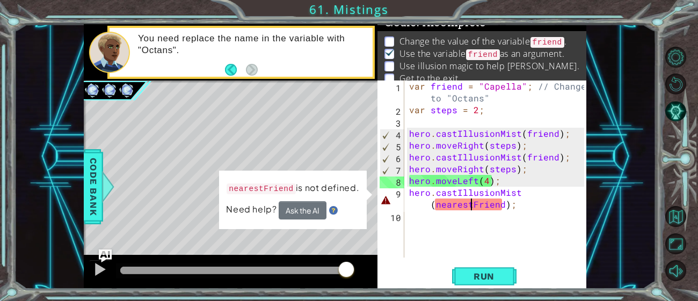
click at [471, 206] on div "var friend = "Capella" ; // Change to "Octans" var steps = 2 ; hero . castIllus…" at bounding box center [498, 187] width 182 height 213
click at [461, 206] on div "var friend = "Capella" ; // Change to "Octans" var steps = 2 ; hero . castIllus…" at bounding box center [498, 187] width 182 height 213
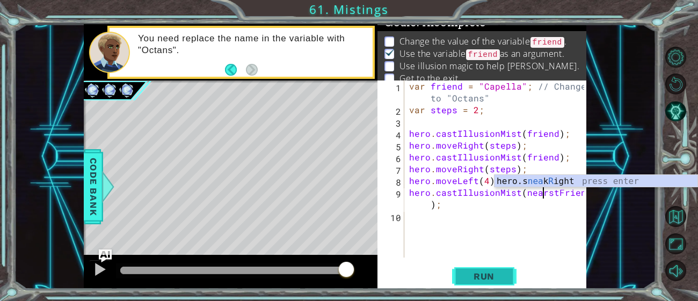
click at [478, 270] on button "Run" at bounding box center [484, 276] width 64 height 21
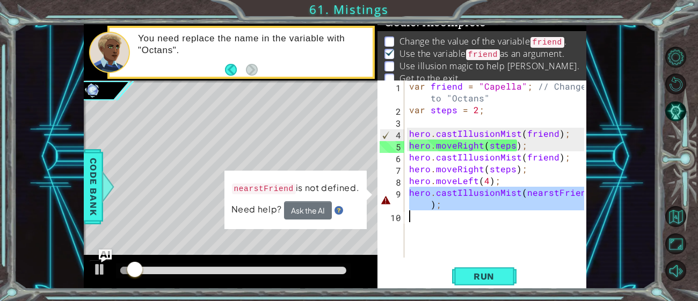
drag, startPoint x: 409, startPoint y: 194, endPoint x: 500, endPoint y: 221, distance: 95.3
click at [500, 221] on div "var friend = "Capella" ; // Change to "Octans" var steps = 2 ; hero . castIllus…" at bounding box center [498, 187] width 182 height 213
click at [525, 201] on div "var friend = "Capella" ; // Change to "Octans" var steps = 2 ; hero . castIllus…" at bounding box center [495, 169] width 177 height 177
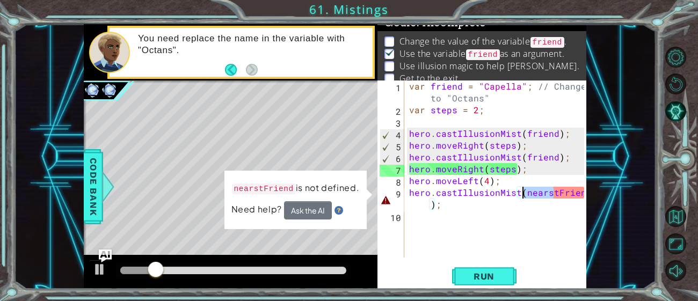
drag, startPoint x: 551, startPoint y: 192, endPoint x: 523, endPoint y: 199, distance: 29.3
click at [523, 199] on div "var friend = "Capella" ; // Change to "Octans" var steps = 2 ; hero . castIllus…" at bounding box center [498, 187] width 182 height 213
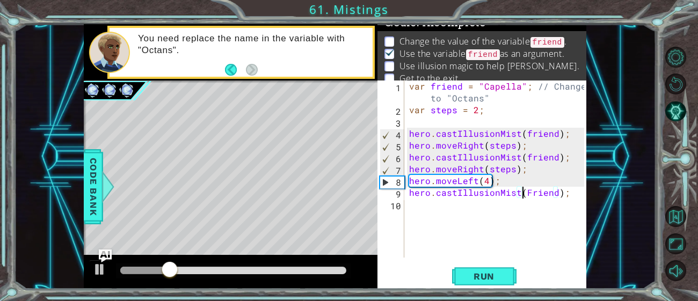
click at [527, 196] on div "var friend = "Capella" ; // Change to "Octans" var steps = 2 ; hero . castIllus…" at bounding box center [498, 187] width 182 height 213
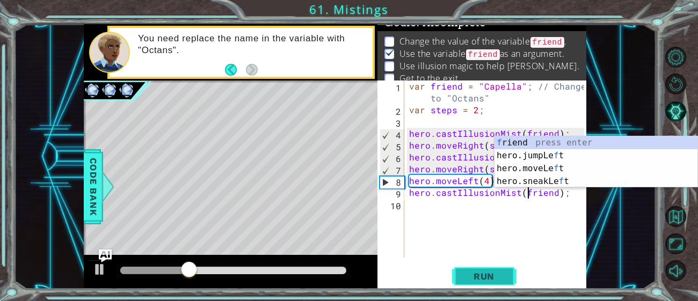
click at [484, 282] on span "Run" at bounding box center [484, 276] width 42 height 11
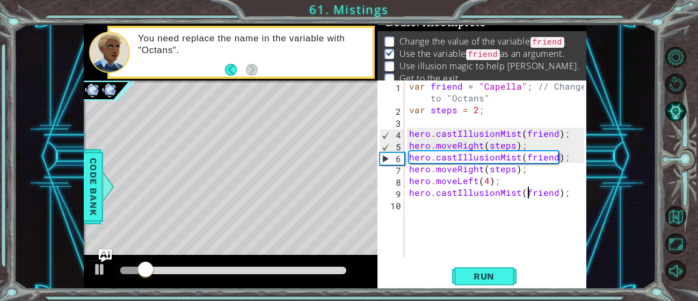
click at [522, 197] on div "var friend = "Capella" ; // Change to "Octans" var steps = 2 ; hero . castIllus…" at bounding box center [498, 187] width 182 height 213
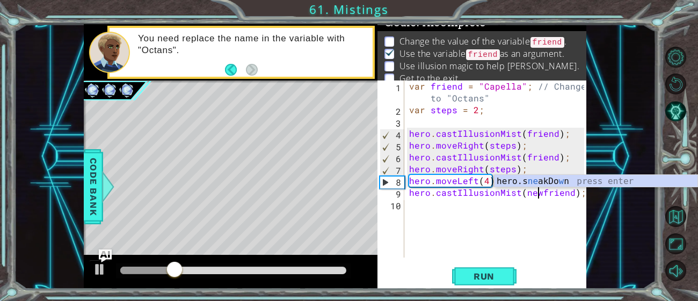
scroll to position [0, 8]
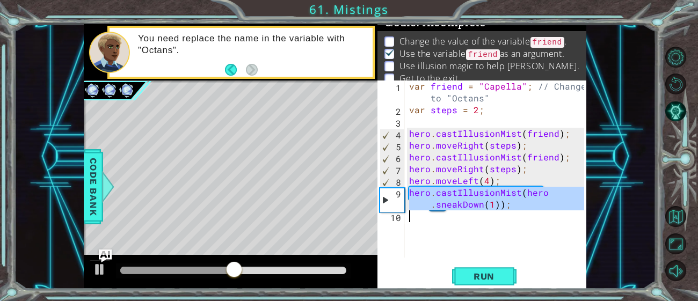
drag, startPoint x: 410, startPoint y: 193, endPoint x: 551, endPoint y: 223, distance: 144.8
click at [551, 223] on div "var friend = "Capella" ; // Change to "Octans" var steps = 2 ; hero . castIllus…" at bounding box center [498, 187] width 182 height 213
type textarea "hero.castIllusionMist(hero.sneakDown(1));"
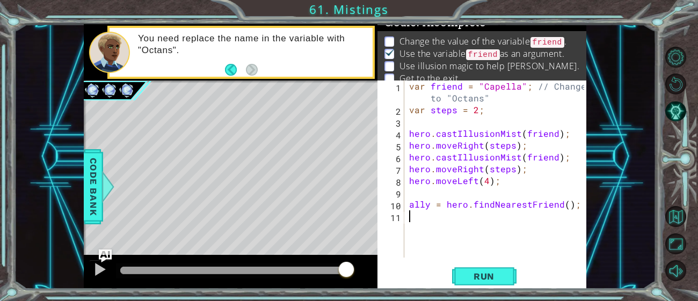
click at [433, 193] on div "var friend = "Capella" ; // Change to "Octans" var steps = 2 ; hero . castIllus…" at bounding box center [498, 187] width 182 height 213
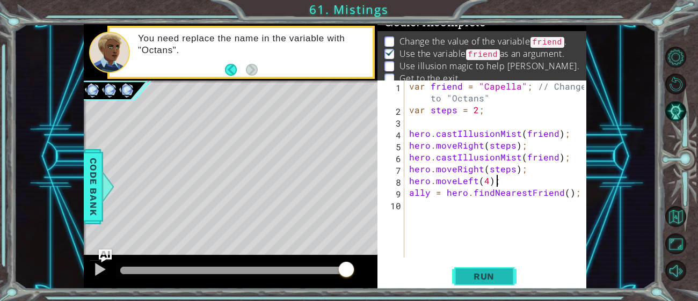
click at [481, 273] on span "Run" at bounding box center [484, 276] width 42 height 11
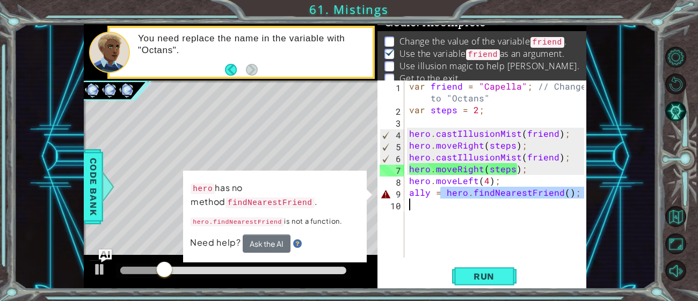
drag, startPoint x: 441, startPoint y: 192, endPoint x: 394, endPoint y: 205, distance: 48.6
click at [394, 205] on div "hero.moveLeft(4); 1 2 3 4 5 6 7 8 9 10 var friend = "Capella" ; // Change to "O…" at bounding box center [480, 169] width 207 height 177
type textarea "ally =\"
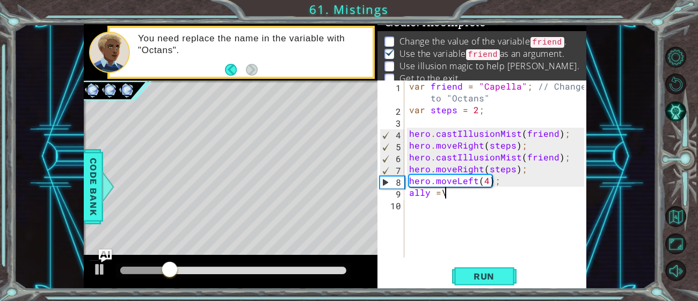
scroll to position [0, 1]
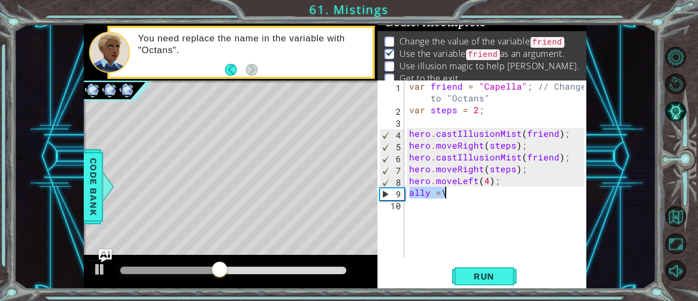
drag, startPoint x: 408, startPoint y: 193, endPoint x: 450, endPoint y: 192, distance: 41.9
click at [450, 192] on div "var friend = "Capella" ; // Change to "Octans" var steps = 2 ; hero . castIllus…" at bounding box center [498, 187] width 182 height 213
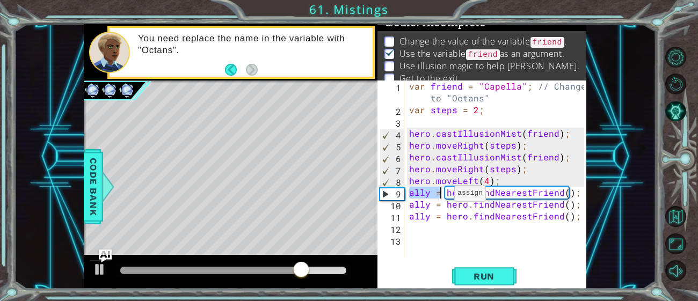
drag, startPoint x: 407, startPoint y: 194, endPoint x: 441, endPoint y: 195, distance: 33.3
click at [441, 195] on div "var friend = "Capella" ; // Change to "Octans" var steps = 2 ; hero . castIllus…" at bounding box center [498, 187] width 182 height 213
type textarea "hero.findNearestFriend();"
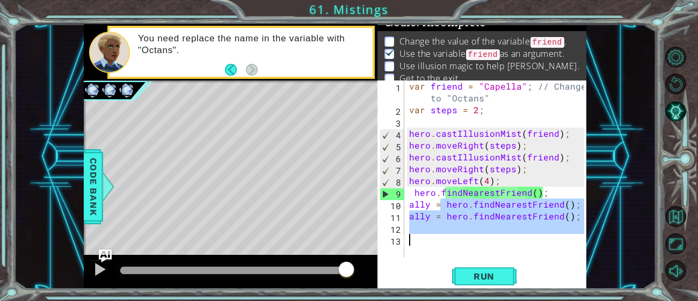
drag, startPoint x: 442, startPoint y: 204, endPoint x: 417, endPoint y: 246, distance: 48.1
click at [417, 246] on div "var friend = "Capella" ; // Change to "Octans" var steps = 2 ; hero . castIllus…" at bounding box center [498, 187] width 182 height 213
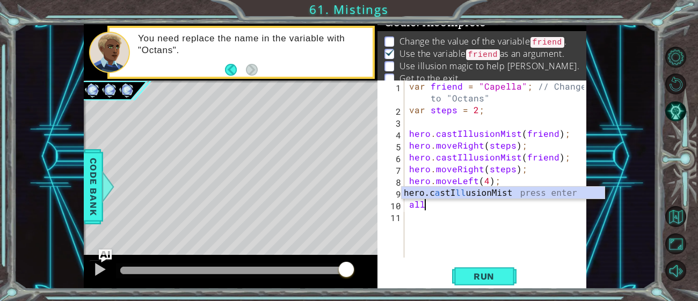
type textarea "a"
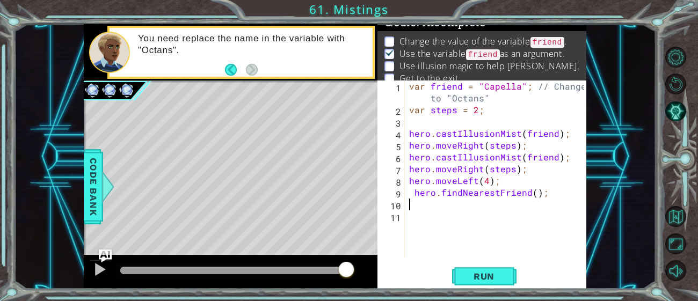
click at [411, 198] on div "var friend = "Capella" ; // Change to "Octans" var steps = 2 ; hero . castIllus…" at bounding box center [498, 187] width 182 height 213
click at [413, 196] on div "var friend = "Capella" ; // Change to "Octans" var steps = 2 ; hero . castIllus…" at bounding box center [498, 187] width 182 height 213
type textarea "hero.findNearestFriend();"
click at [509, 284] on button "Run" at bounding box center [484, 276] width 64 height 21
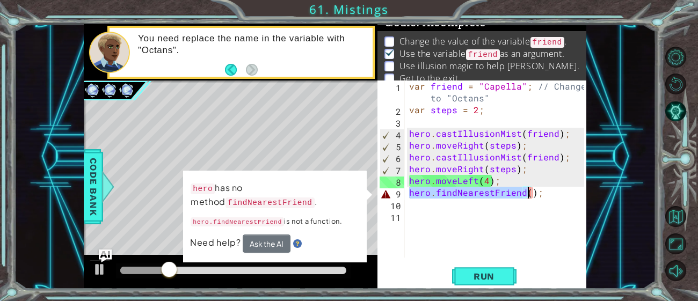
drag, startPoint x: 409, startPoint y: 193, endPoint x: 539, endPoint y: 193, distance: 130.4
click at [539, 193] on div "var friend = "Capella" ; // Change to "Octans" var steps = 2 ; hero . castIllus…" at bounding box center [498, 187] width 182 height 213
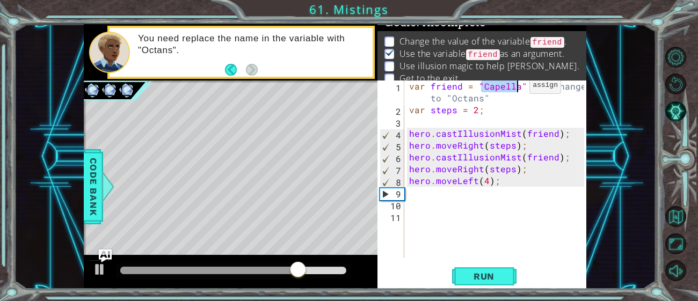
drag, startPoint x: 483, startPoint y: 87, endPoint x: 516, endPoint y: 88, distance: 32.8
click at [516, 88] on div "var friend = "Capella" ; // Change to "Octans" var steps = 2 ; hero . castIllus…" at bounding box center [498, 187] width 182 height 213
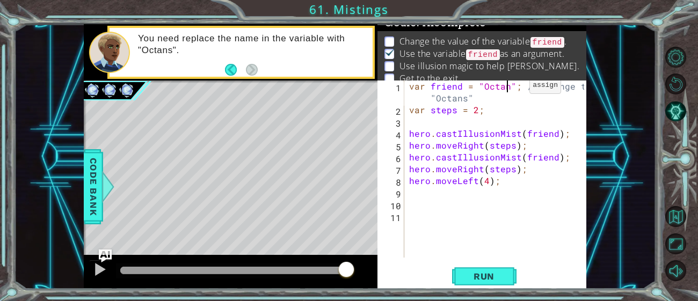
type textarea "var friend = "Octans"; // Change to "Octans""
click at [470, 193] on div "var friend = "Octans" ; // Change to "Octans" var steps = 2 ; hero . castIllusi…" at bounding box center [498, 187] width 182 height 213
type textarea "v"
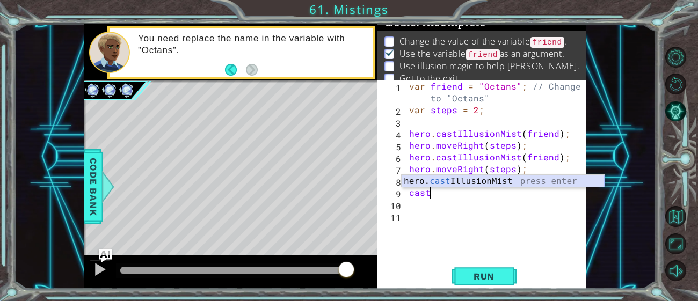
click at [555, 180] on div "hero. cast IllusionMist press enter" at bounding box center [502, 194] width 203 height 39
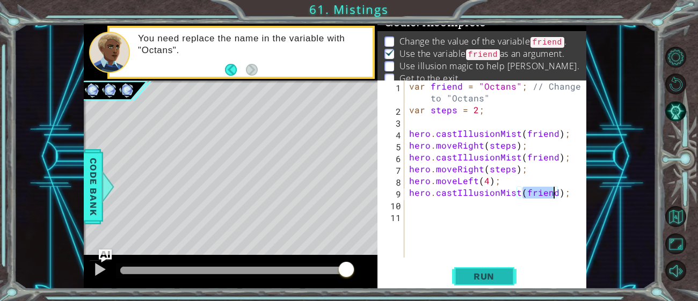
click at [497, 275] on span "Run" at bounding box center [484, 276] width 42 height 11
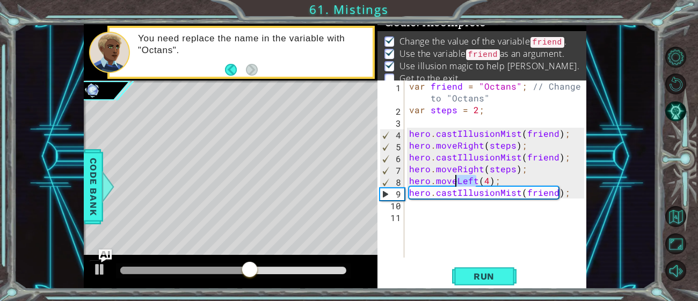
drag, startPoint x: 476, startPoint y: 182, endPoint x: 455, endPoint y: 182, distance: 20.4
click at [455, 182] on div "var friend = "Octans" ; // Change to "Octans" var steps = 2 ; hero . castIllusi…" at bounding box center [498, 187] width 182 height 213
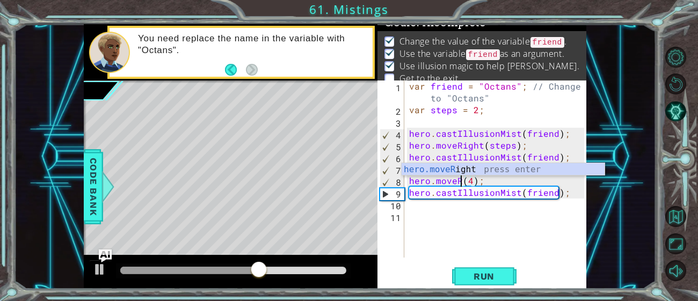
scroll to position [0, 3]
click at [466, 174] on div "hero.moveR ight press enter" at bounding box center [502, 182] width 203 height 39
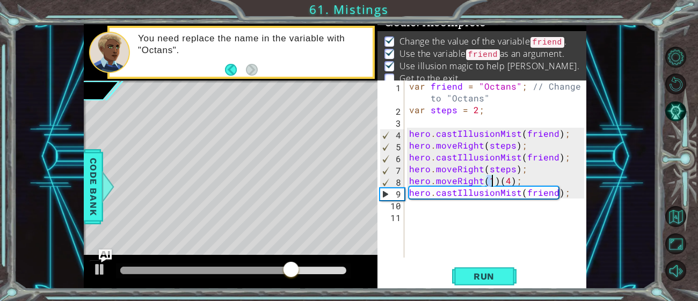
click at [508, 184] on div "var friend = "Octans" ; // Change to "Octans" var steps = 2 ; hero . castIllusi…" at bounding box center [498, 187] width 182 height 213
drag, startPoint x: 511, startPoint y: 182, endPoint x: 499, endPoint y: 184, distance: 12.4
click at [499, 184] on div "var friend = "Octans" ; // Change to "Octans" var steps = 2 ; hero . castIllusi…" at bounding box center [498, 187] width 182 height 213
type textarea "hero.moveRight(1);"
click at [506, 277] on button "Run" at bounding box center [484, 276] width 64 height 21
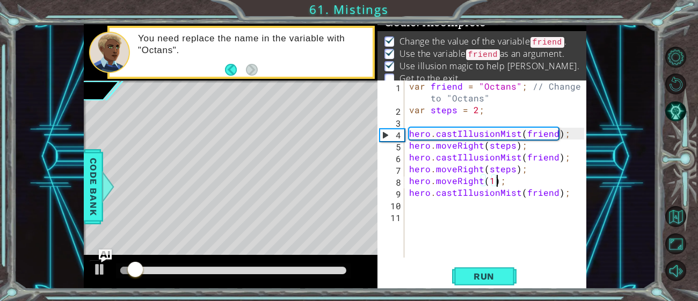
click at [325, 276] on div at bounding box center [233, 271] width 235 height 15
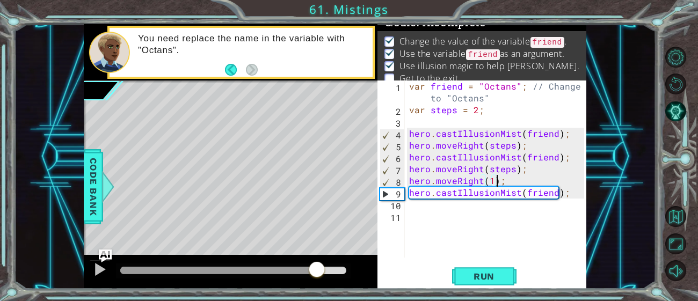
click at [316, 269] on div at bounding box center [233, 271] width 226 height 8
click at [105, 276] on div at bounding box center [100, 269] width 14 height 14
click at [99, 270] on div at bounding box center [100, 269] width 14 height 14
click at [424, 213] on div "var friend = "Octans" ; // Change to "Octans" var steps = 2 ; hero . castIllusi…" at bounding box center [498, 187] width 182 height 213
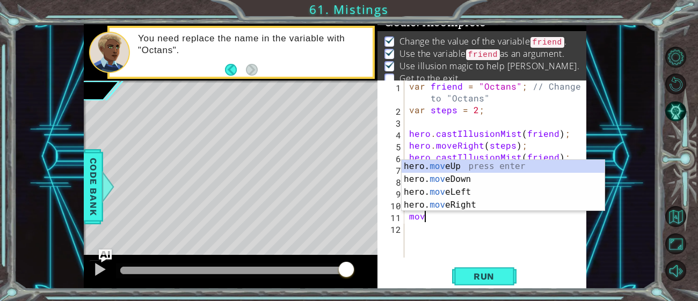
scroll to position [0, 0]
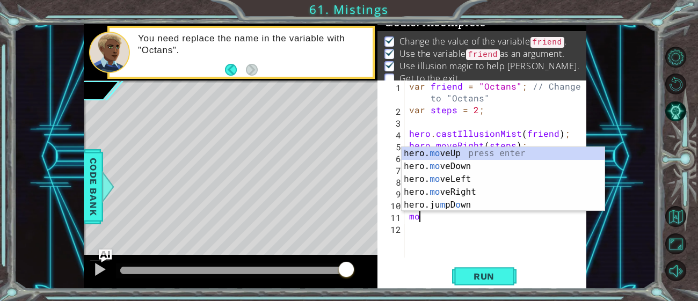
type textarea "m"
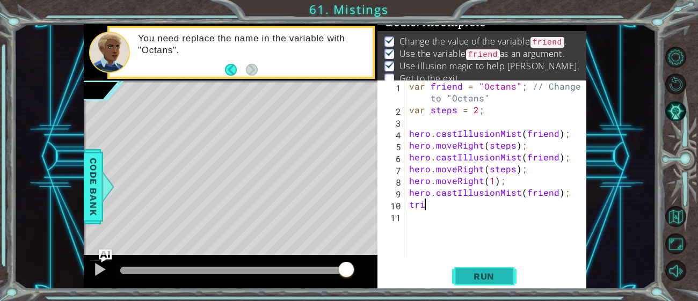
type textarea "t"
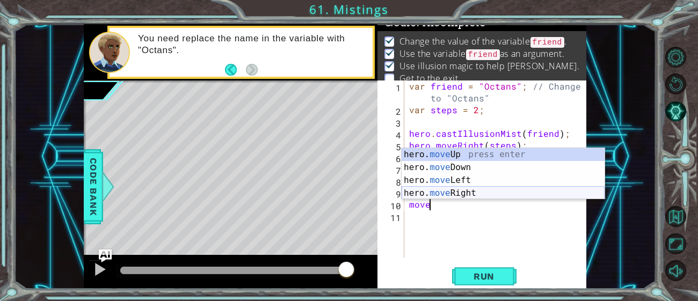
click at [474, 196] on div "hero. move Up press enter hero. move Down press enter hero. move Left press ent…" at bounding box center [502, 186] width 203 height 77
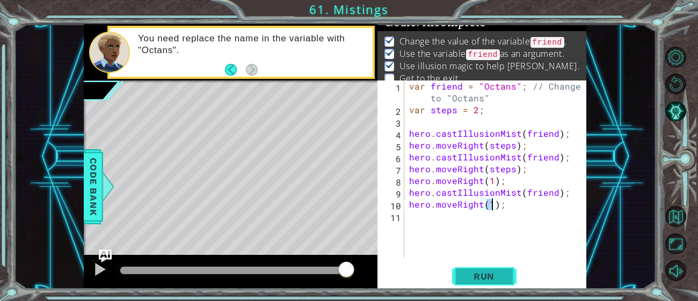
type textarea "hero.moveRight(1);"
click at [487, 283] on button "Run" at bounding box center [484, 276] width 64 height 21
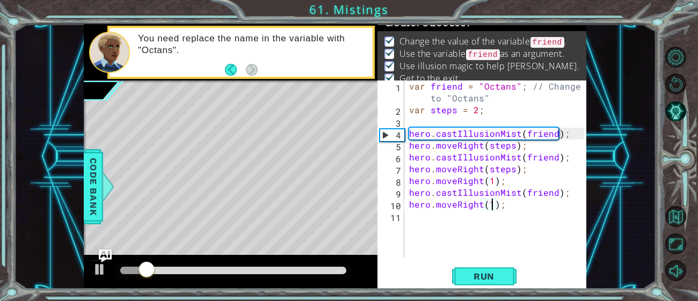
click at [310, 273] on div at bounding box center [233, 271] width 226 height 8
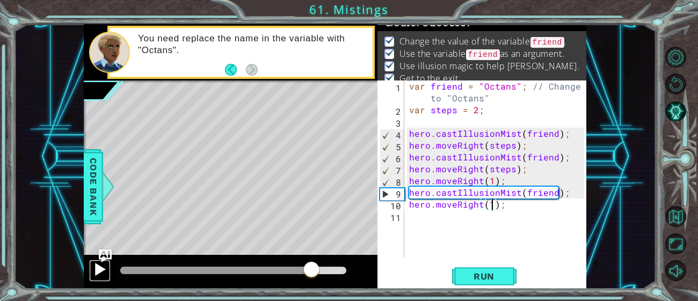
click at [98, 266] on div at bounding box center [100, 269] width 14 height 14
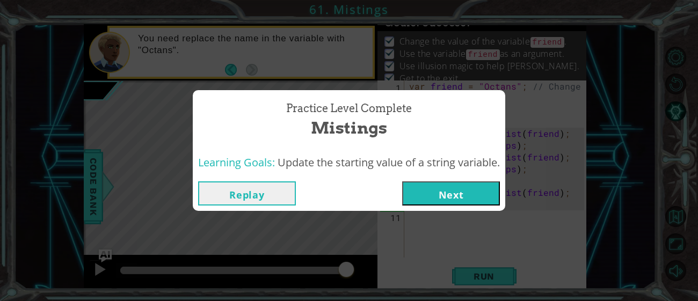
click at [465, 200] on button "Next" at bounding box center [451, 193] width 98 height 24
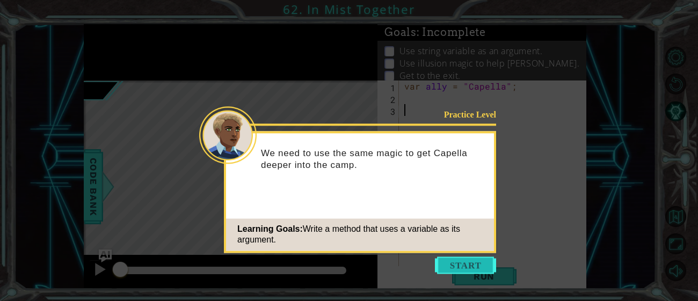
click at [442, 269] on button "Start" at bounding box center [465, 265] width 61 height 17
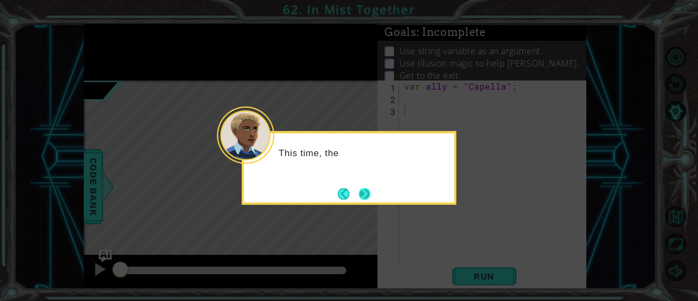
click at [364, 192] on button "Next" at bounding box center [365, 194] width 12 height 12
click at [364, 194] on button "Next" at bounding box center [365, 194] width 12 height 12
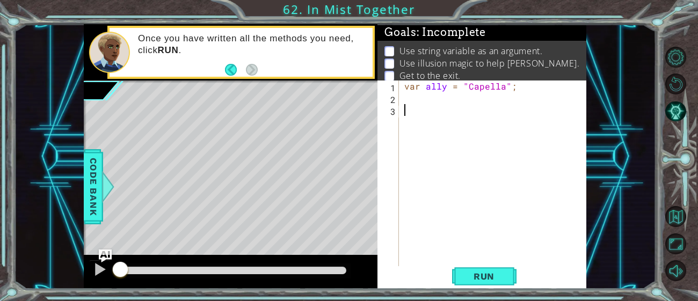
click at [424, 101] on div "var ally = "Capella" ;" at bounding box center [495, 187] width 187 height 213
click at [495, 291] on div "1 ההההההההההההההההההההההההההההההההההההההההההההההההההההההההההההההההההההההההההההה…" at bounding box center [349, 150] width 698 height 301
click at [500, 282] on span "Run" at bounding box center [484, 276] width 42 height 11
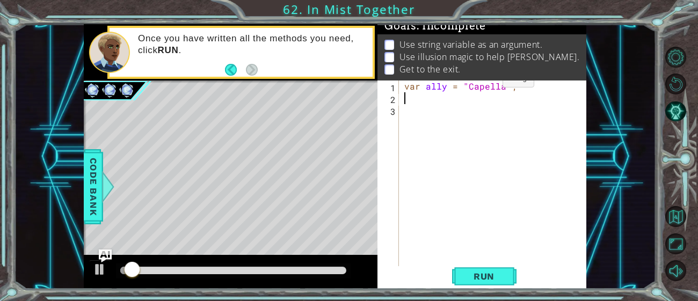
scroll to position [6, 0]
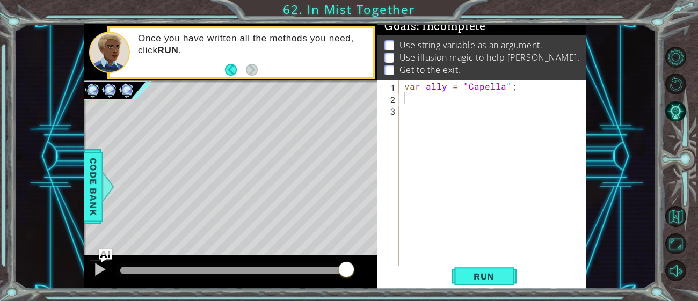
click at [400, 43] on p "Use string variable as an argument." at bounding box center [470, 45] width 143 height 12
drag, startPoint x: 400, startPoint y: 43, endPoint x: 538, endPoint y: 154, distance: 176.7
click at [538, 154] on div "Goals : Incomplete Use string variable as an argument. Use illusion magic to he…" at bounding box center [481, 156] width 209 height 265
click at [538, 154] on div "var ally = "Capella" ;" at bounding box center [495, 187] width 187 height 213
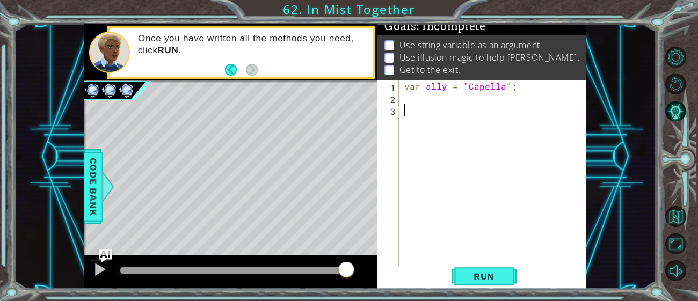
click at [538, 154] on div "var ally = "Capella" ;" at bounding box center [495, 187] width 187 height 213
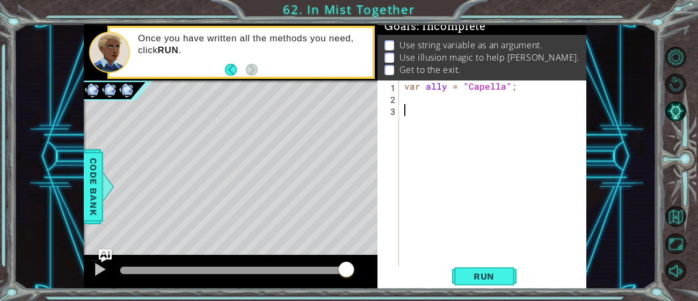
click at [538, 154] on div "var ally = "Capella" ;" at bounding box center [495, 187] width 187 height 213
click at [536, 154] on div "var ally = "Capella" ;" at bounding box center [495, 187] width 187 height 213
click at [429, 108] on div "var ally = "Capella" ;" at bounding box center [495, 187] width 187 height 213
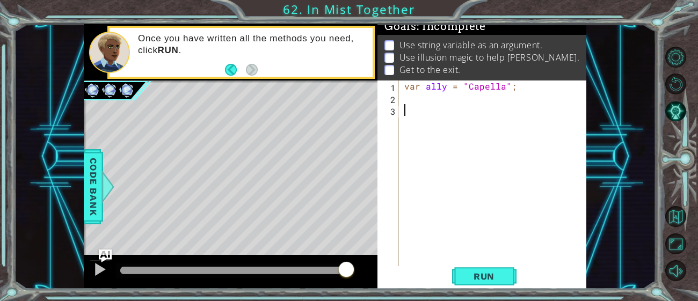
click at [429, 108] on div "var ally = "Capella" ;" at bounding box center [495, 187] width 187 height 213
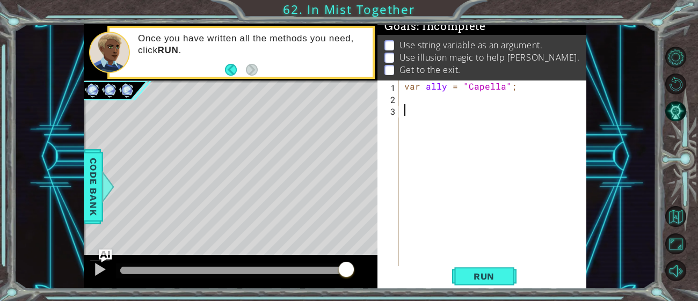
click at [578, 209] on div "var ally = "Capella" ;" at bounding box center [495, 187] width 187 height 213
click at [578, 210] on div "var ally = "Capella" ;" at bounding box center [495, 187] width 187 height 213
click at [577, 211] on div "var ally = "Capella" ;" at bounding box center [495, 187] width 187 height 213
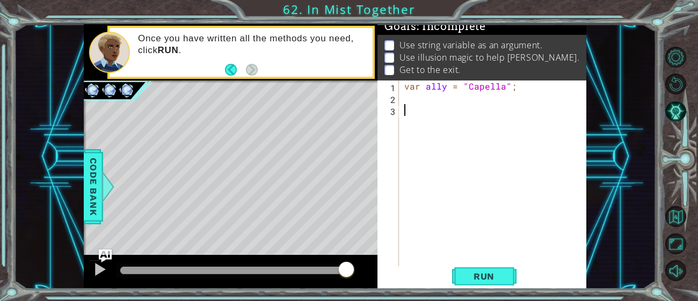
click at [577, 211] on div "var ally = "Capella" ;" at bounding box center [495, 187] width 187 height 213
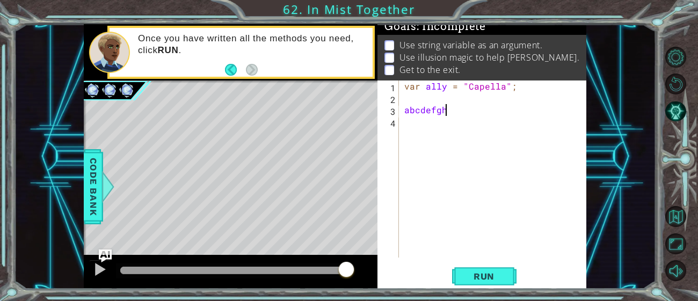
scroll to position [0, 1]
type textarea "a"
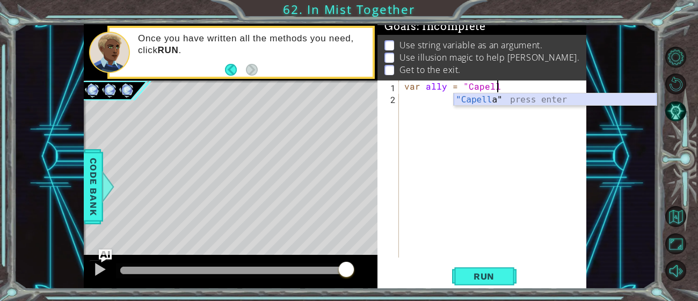
click at [488, 98] on div ""[PERSON_NAME] a" press enter" at bounding box center [555, 112] width 203 height 39
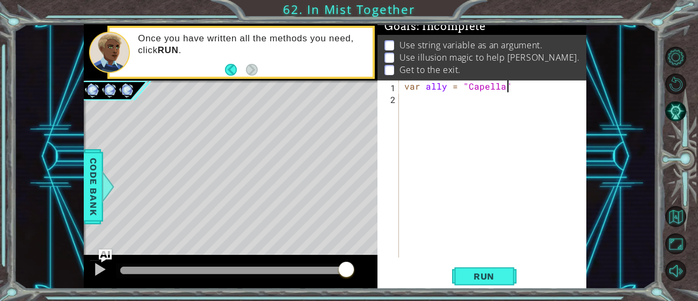
type textarea "var ally = "Capella""
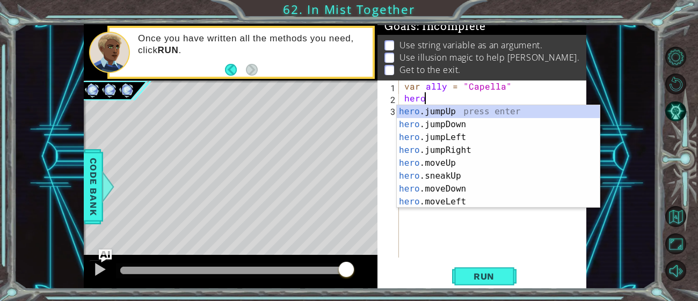
scroll to position [0, 1]
click at [459, 164] on div "hero .jumpUp press enter hero .jumpDown press enter hero .jumpLeft press enter …" at bounding box center [498, 169] width 203 height 129
type textarea "hero.moveUp(1);"
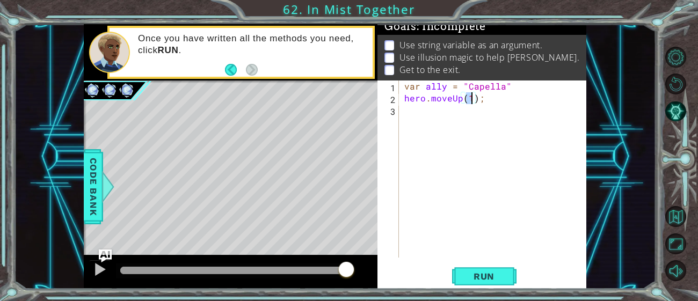
click at [459, 164] on div "var ally = "Capella" hero . moveUp ( 1 ) ;" at bounding box center [495, 181] width 187 height 201
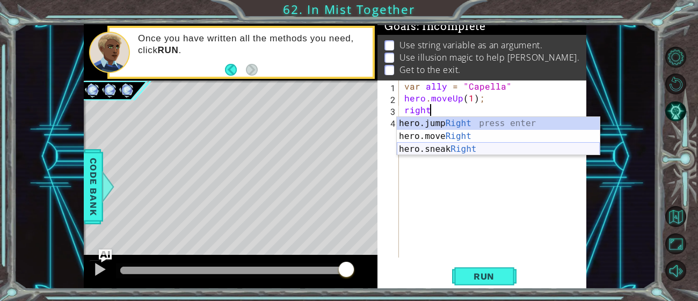
click at [441, 151] on div "hero.jump Right press enter hero.move Right press enter hero.sneak Right press …" at bounding box center [498, 149] width 203 height 64
type textarea "hero.sneakRight(1);"
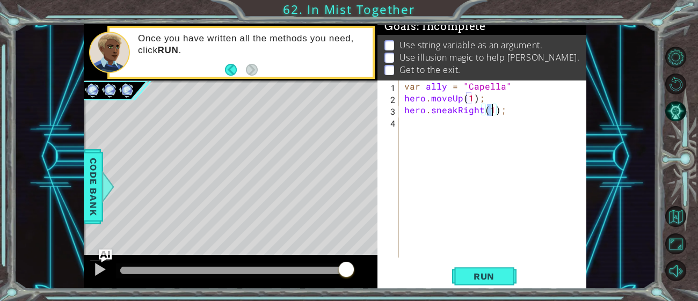
click at [454, 130] on div "var ally = "Capella" hero . moveUp ( 1 ) ; hero . sneakRight ( 1 ) ;" at bounding box center [495, 181] width 187 height 201
drag, startPoint x: 433, startPoint y: 111, endPoint x: 428, endPoint y: 111, distance: 5.4
click at [428, 111] on div "var ally = "Capella" hero . moveUp ( 1 ) ; hero . sneakRight ( 1 ) ;" at bounding box center [495, 181] width 187 height 201
click at [428, 111] on div "var ally = "Capella" hero . moveUp ( 1 ) ; hero . sneakRight ( 1 ) ;" at bounding box center [493, 169] width 182 height 177
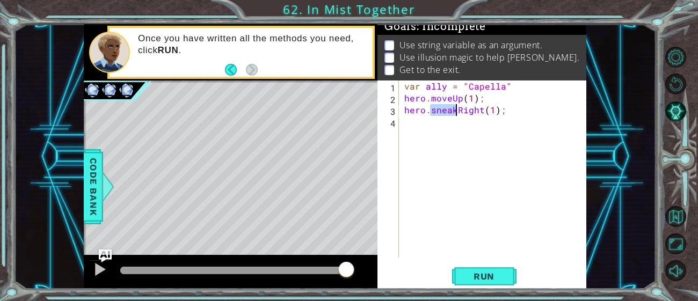
drag, startPoint x: 429, startPoint y: 111, endPoint x: 454, endPoint y: 115, distance: 25.2
click at [454, 115] on div "var ally = "Capella" hero . moveUp ( 1 ) ; hero . sneakRight ( 1 ) ;" at bounding box center [495, 181] width 187 height 201
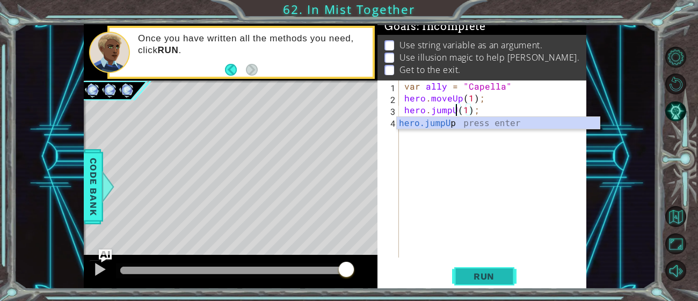
type textarea "hero.jumpU(1);"
click at [495, 277] on span "Run" at bounding box center [484, 276] width 42 height 11
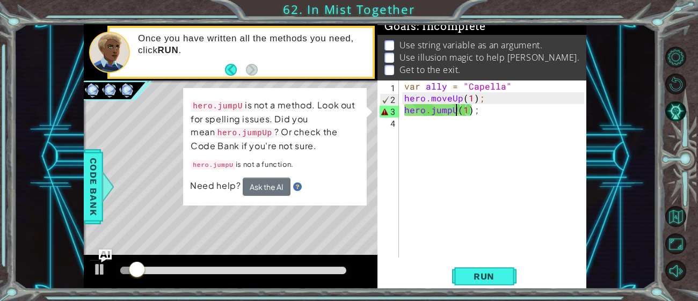
click at [461, 142] on div "var ally = "Capella" hero . moveUp ( 1 ) ; hero . jumpU ( 1 ) ;" at bounding box center [495, 181] width 187 height 201
click at [452, 108] on div "var ally = "Capella" hero . moveUp ( 1 ) ; hero . jumpU ( 1 ) ;" at bounding box center [495, 181] width 187 height 201
click at [454, 108] on div "var ally = "Capella" hero . moveUp ( 1 ) ; hero . jumpU ( 1 ) ;" at bounding box center [495, 181] width 187 height 201
click at [452, 111] on div "var ally = "Capella" hero . moveUp ( 1 ) ; hero . jumpU ( 1 ) ;" at bounding box center [495, 181] width 187 height 201
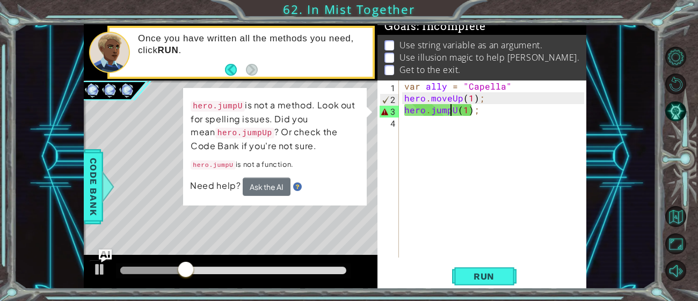
click at [453, 109] on div "var ally = "Capella" hero . moveUp ( 1 ) ; hero . jumpU ( 1 ) ;" at bounding box center [495, 181] width 187 height 201
click at [457, 108] on div "var ally = "Capella" hero . moveUp ( 1 ) ; hero . jumpU ( 1 ) ;" at bounding box center [495, 181] width 187 height 201
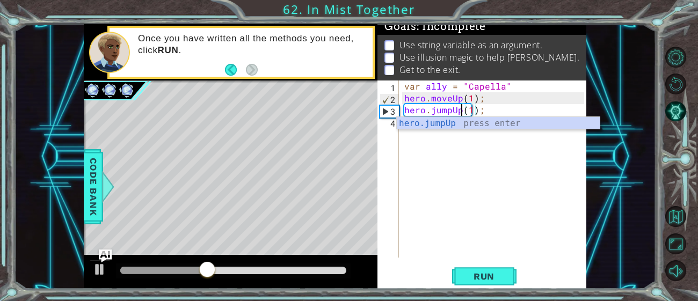
type textarea "hero.jumpUp()(1);"
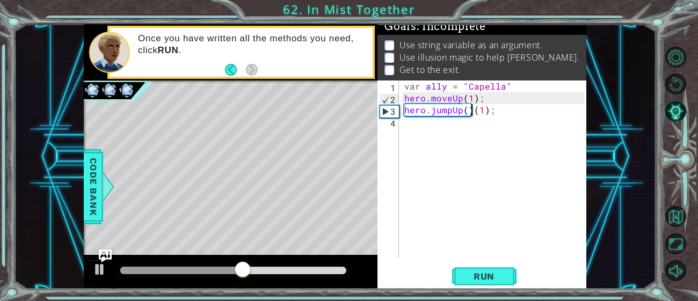
click at [486, 121] on div "var ally = "Capella" hero . moveUp ( 1 ) ; hero . jumpUp ( ) ( 1 ) ;" at bounding box center [495, 181] width 187 height 201
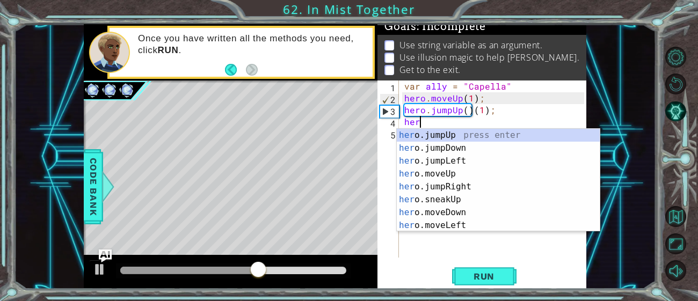
type textarea "hero"
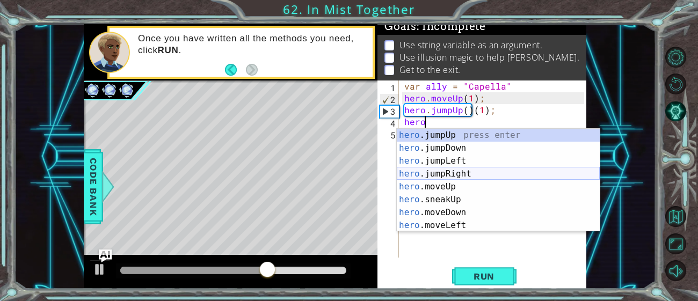
click at [467, 177] on div "hero .jumpUp press enter hero .jumpDown press enter hero .jumpLeft press enter …" at bounding box center [498, 193] width 203 height 129
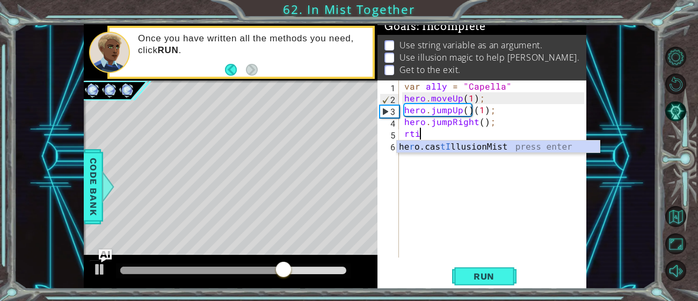
scroll to position [0, 0]
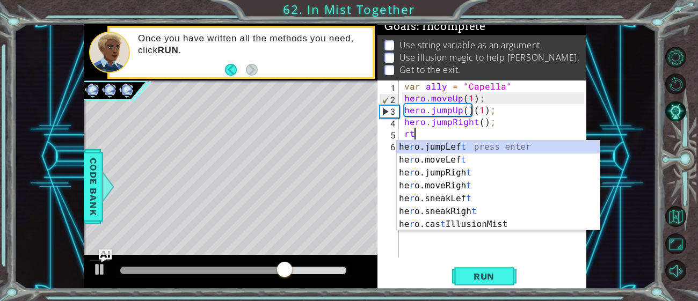
type textarea "r"
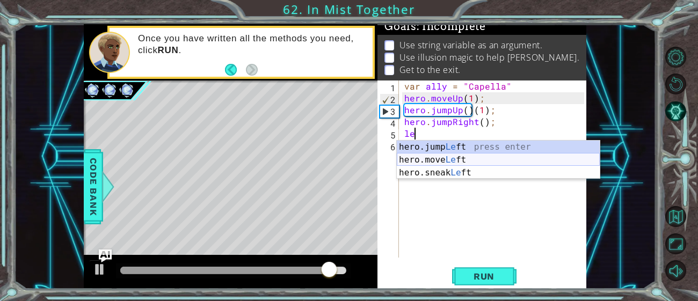
click at [465, 157] on div "hero.jump Le ft press enter hero.move Le ft press enter hero.sneak Le ft press …" at bounding box center [498, 173] width 203 height 64
type textarea "hero.moveLeft(1);"
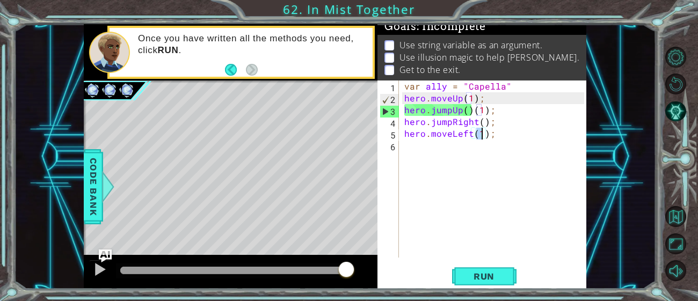
click at [409, 149] on div "var ally = "Capella" hero . moveUp ( 1 ) ; hero . jumpUp ( ) ( 1 ) ; hero . jum…" at bounding box center [495, 181] width 187 height 201
click at [473, 266] on button "Run" at bounding box center [484, 276] width 64 height 21
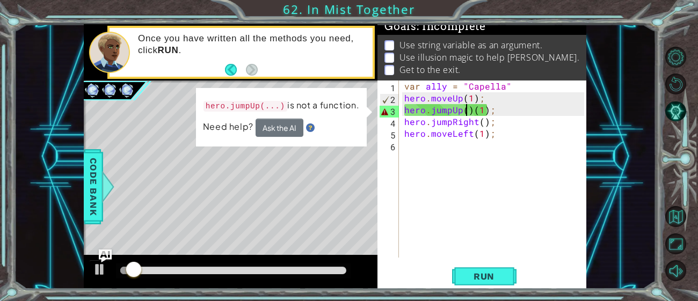
click at [468, 112] on div "var ally = "Capella" hero . moveUp ( 1 ) ; hero . jumpUp ( ) ( 1 ) ; hero . jum…" at bounding box center [495, 181] width 187 height 201
click at [469, 112] on div "var ally = "Capella" hero . moveUp ( 1 ) ; hero . jumpUp ( ) ( 1 ) ; hero . jum…" at bounding box center [495, 181] width 187 height 201
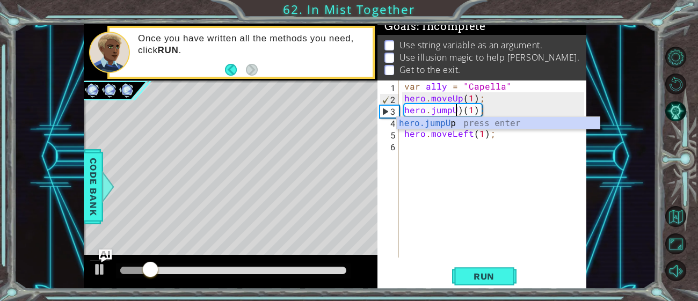
scroll to position [0, 3]
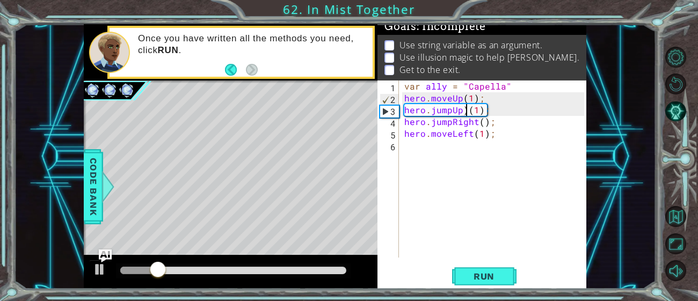
click at [467, 110] on div "var ally = "Capella" hero . moveUp ( 1 ) ; hero . jumpUp ) ( 1 ) ; hero . jumpR…" at bounding box center [495, 181] width 187 height 201
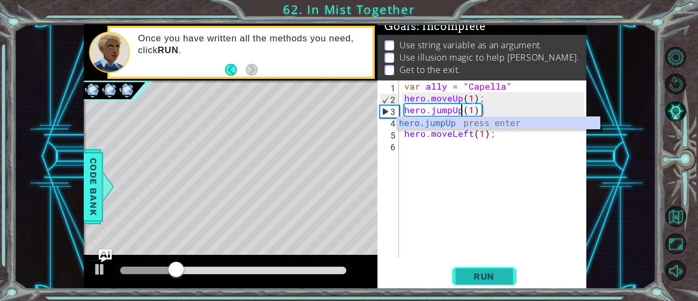
type textarea "hero.jumpUp(1);"
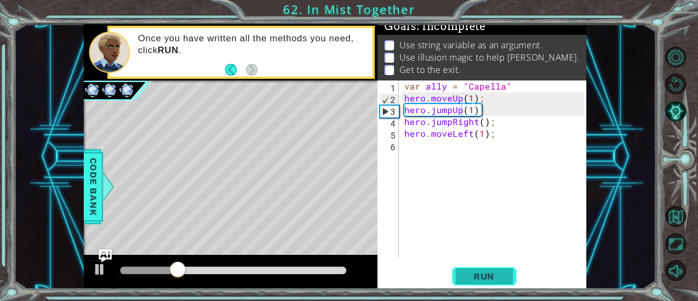
click at [473, 280] on span "Run" at bounding box center [484, 276] width 42 height 11
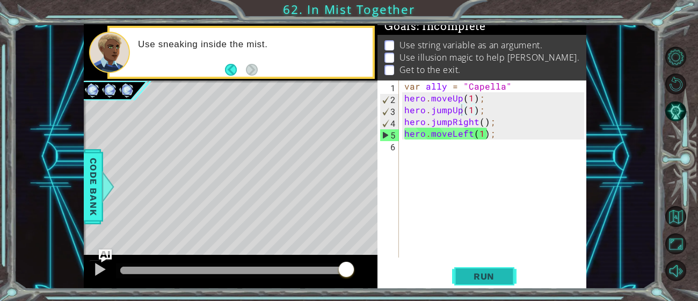
click at [479, 281] on span "Run" at bounding box center [484, 276] width 42 height 11
click at [497, 291] on div "1 ההההההההההההההההההההההההההההההההההההההההההההההההההההההההההההההההההההההההההההה…" at bounding box center [349, 150] width 698 height 301
click at [476, 168] on div "var ally = "Capella" hero . moveUp ( 1 ) ; hero . jumpUp ( 1 ) ; hero . jumpRig…" at bounding box center [495, 181] width 187 height 201
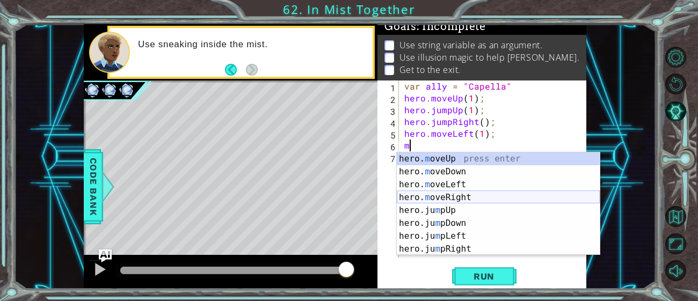
click at [476, 196] on div "hero. m oveUp press enter hero. m oveDown press enter hero. m oveLeft press ent…" at bounding box center [498, 216] width 203 height 129
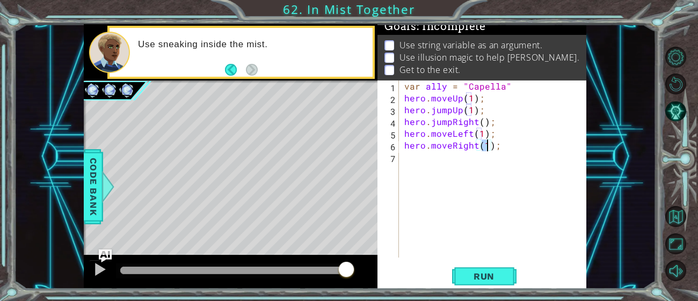
scroll to position [0, 5]
click at [468, 285] on button "Run" at bounding box center [484, 276] width 64 height 21
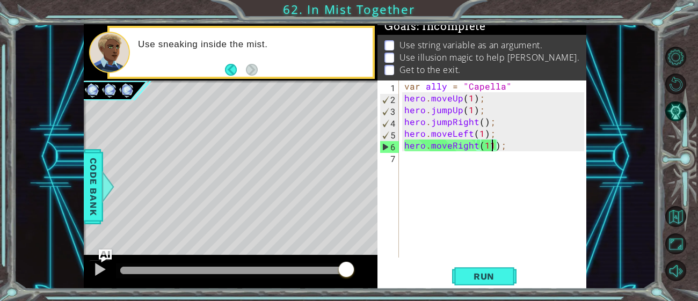
click at [494, 142] on div "var ally = "Capella" hero . moveUp ( 1 ) ; hero . jumpUp ( 1 ) ; hero . jumpRig…" at bounding box center [495, 181] width 187 height 201
click at [495, 138] on div "var ally = "Capella" hero . moveUp ( 1 ) ; hero . jumpUp ( 1 ) ; hero . jumpRig…" at bounding box center [495, 181] width 187 height 201
type textarea "hero.moveLeft(1);"
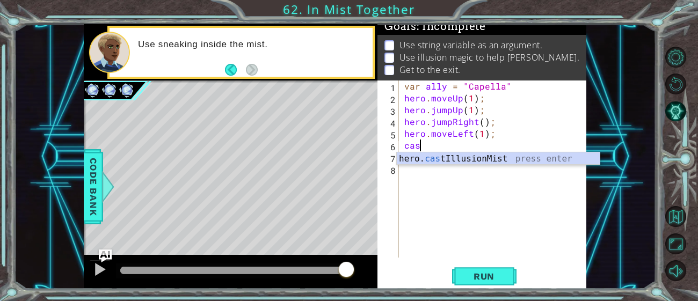
scroll to position [0, 1]
click at [514, 159] on div "hero. cast IllusionMist press enter" at bounding box center [498, 171] width 203 height 39
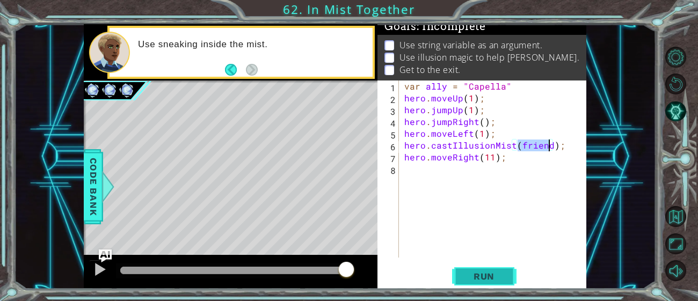
click at [494, 277] on span "Run" at bounding box center [484, 276] width 42 height 11
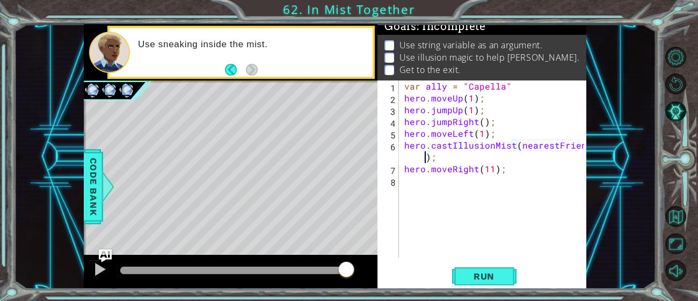
type textarea "hero.castIllusionMist(nearestFriend);"
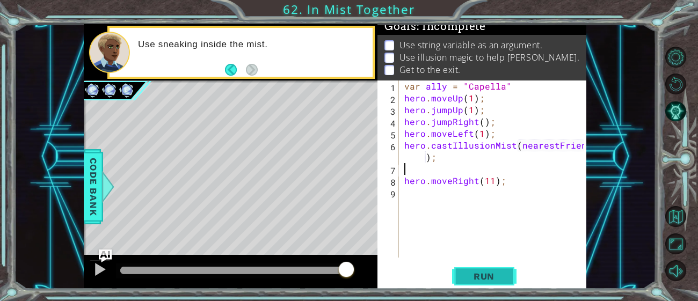
click at [485, 273] on span "Run" at bounding box center [484, 276] width 42 height 11
